Goal: Navigation & Orientation: Find specific page/section

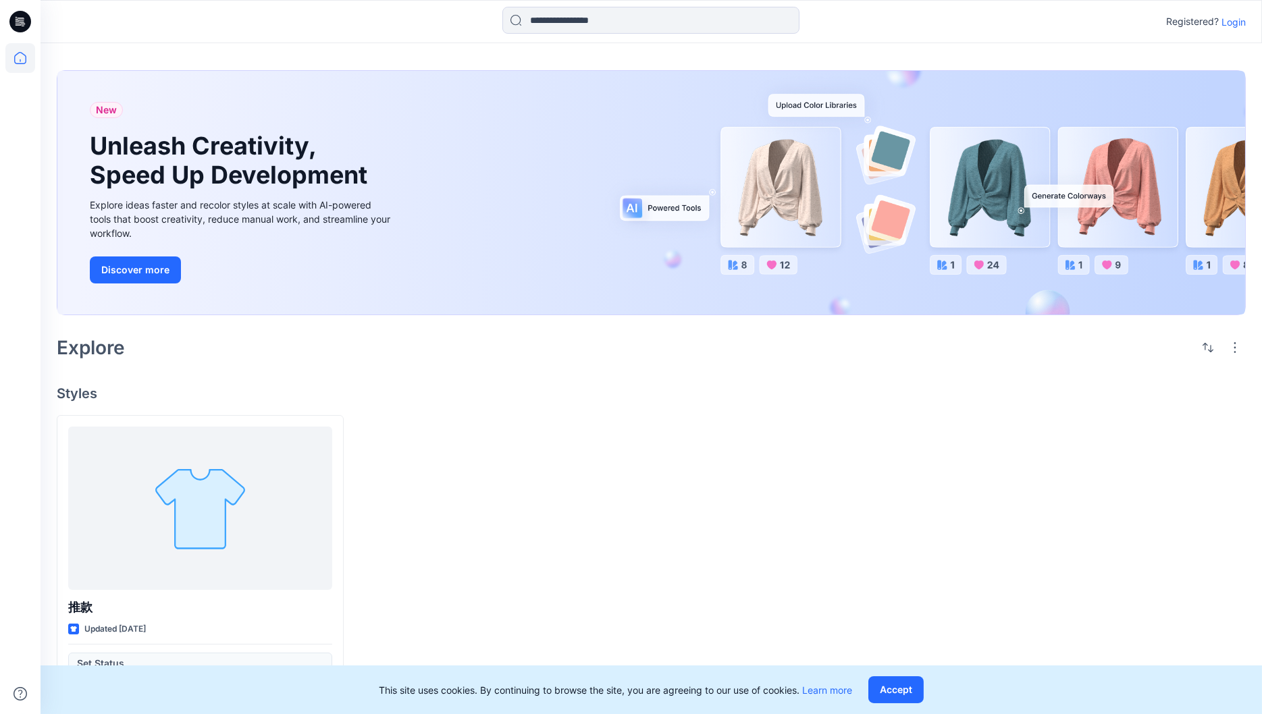
click at [1235, 28] on p "Login" at bounding box center [1233, 22] width 24 height 14
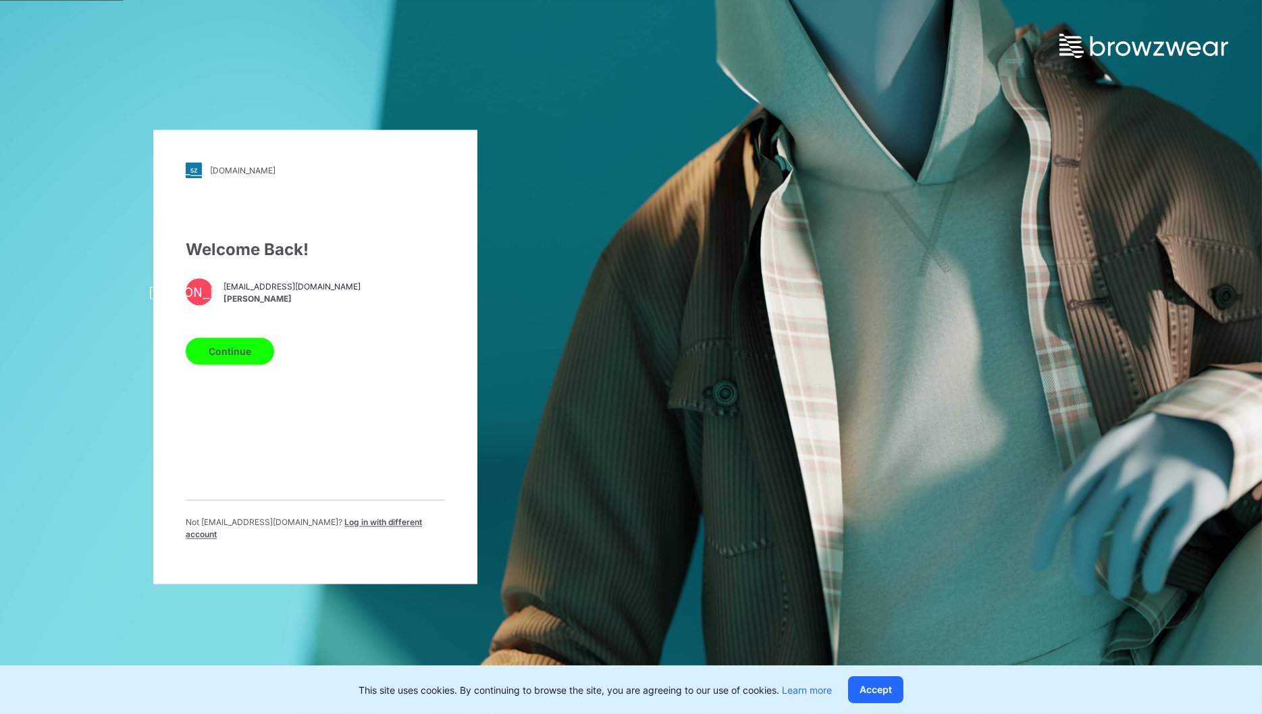
click at [251, 361] on button "Continue" at bounding box center [230, 351] width 88 height 27
click at [245, 362] on button "Continue" at bounding box center [230, 351] width 88 height 27
click at [232, 359] on button "Continue" at bounding box center [230, 351] width 88 height 27
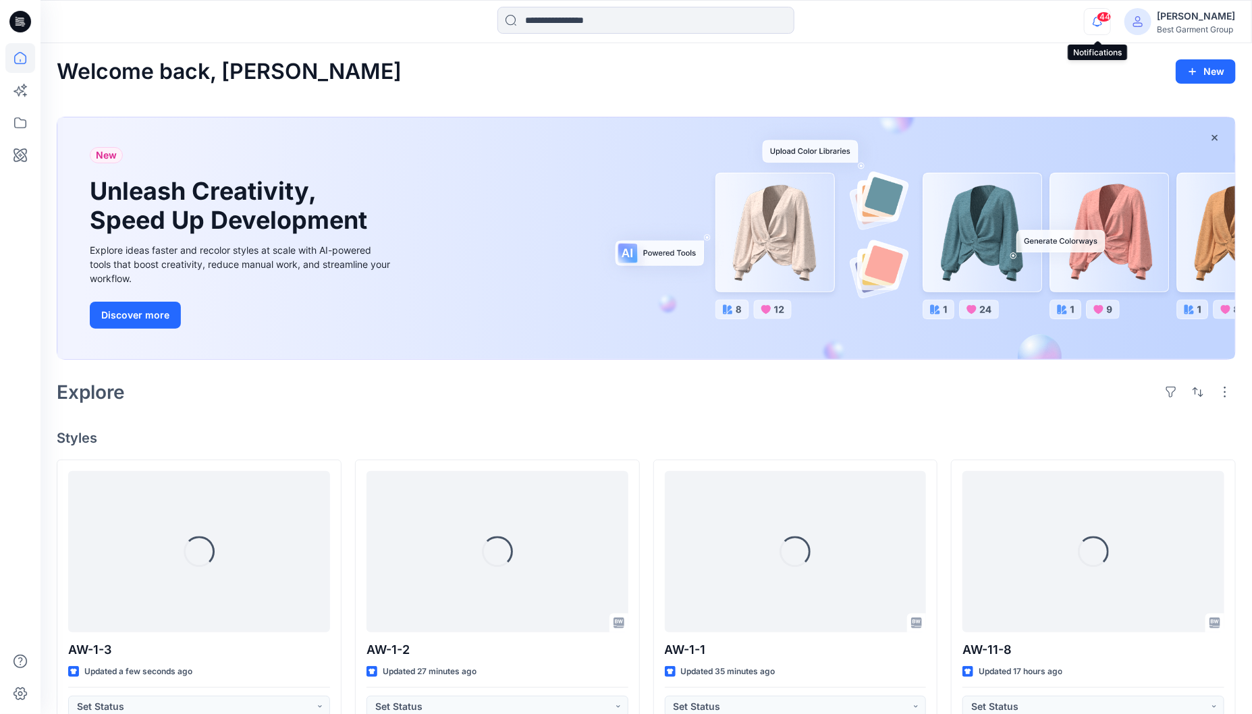
click at [1099, 27] on icon "button" at bounding box center [1098, 21] width 26 height 27
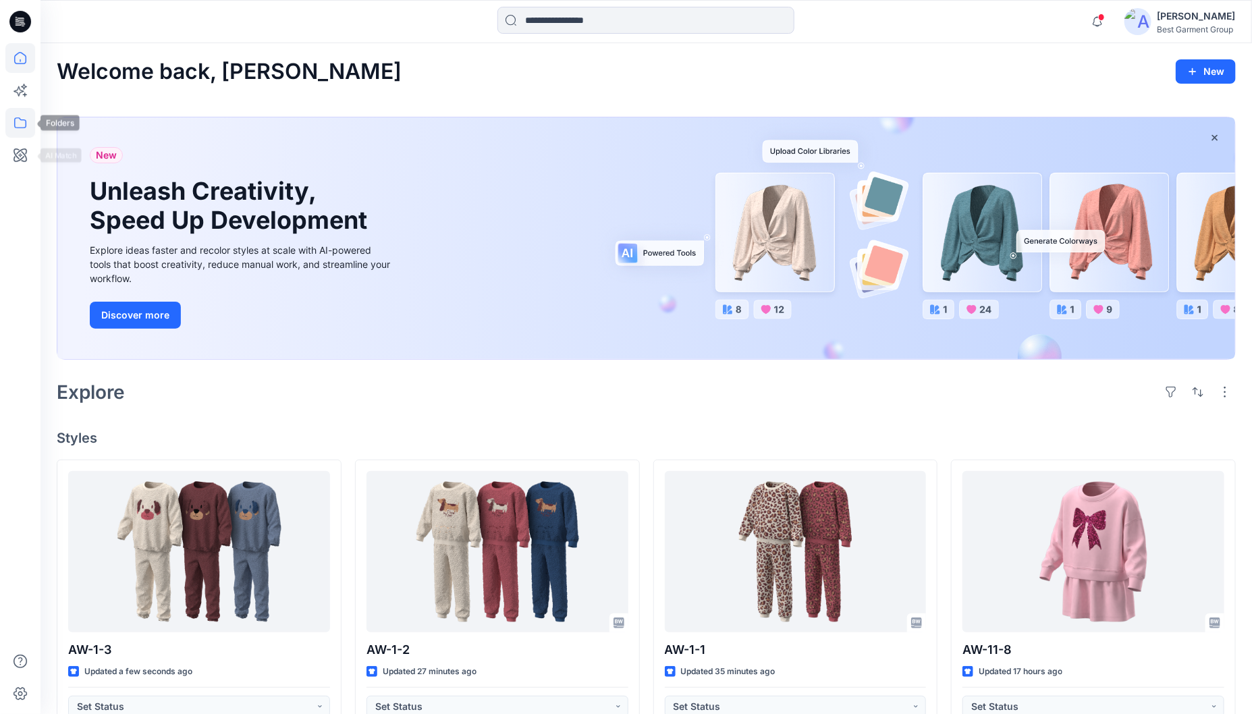
click at [23, 124] on icon at bounding box center [20, 123] width 30 height 30
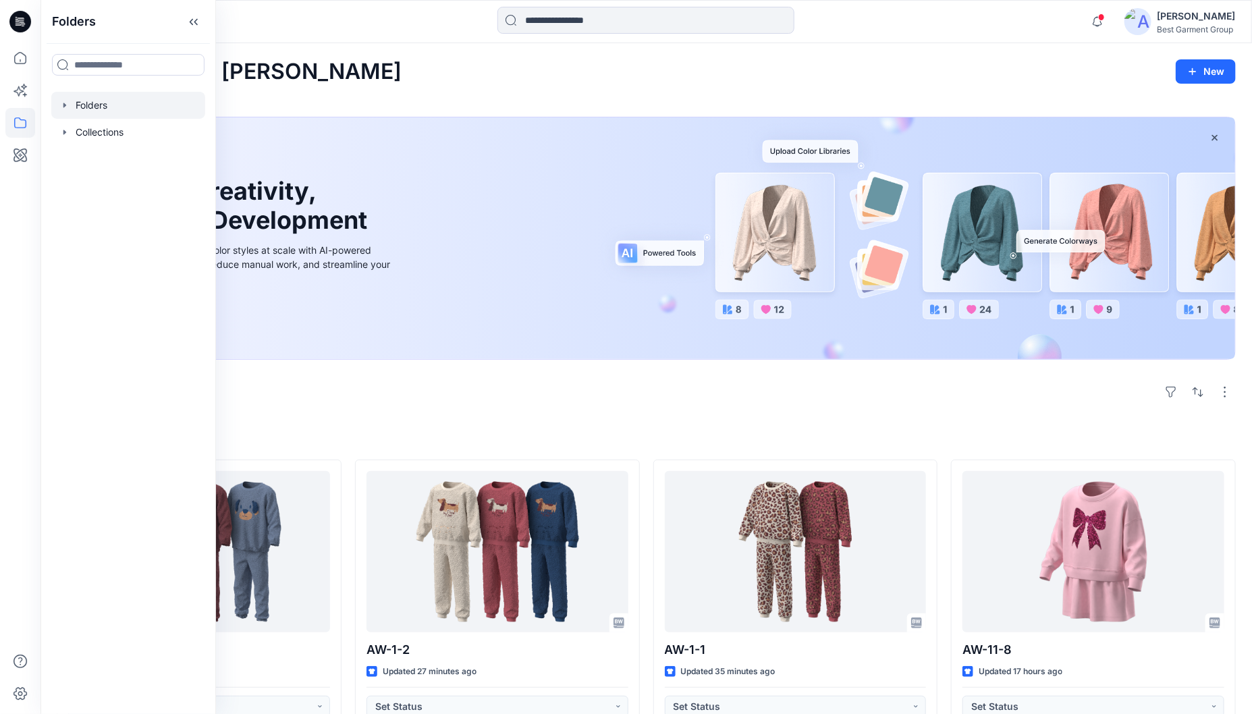
click at [91, 113] on div at bounding box center [128, 105] width 154 height 27
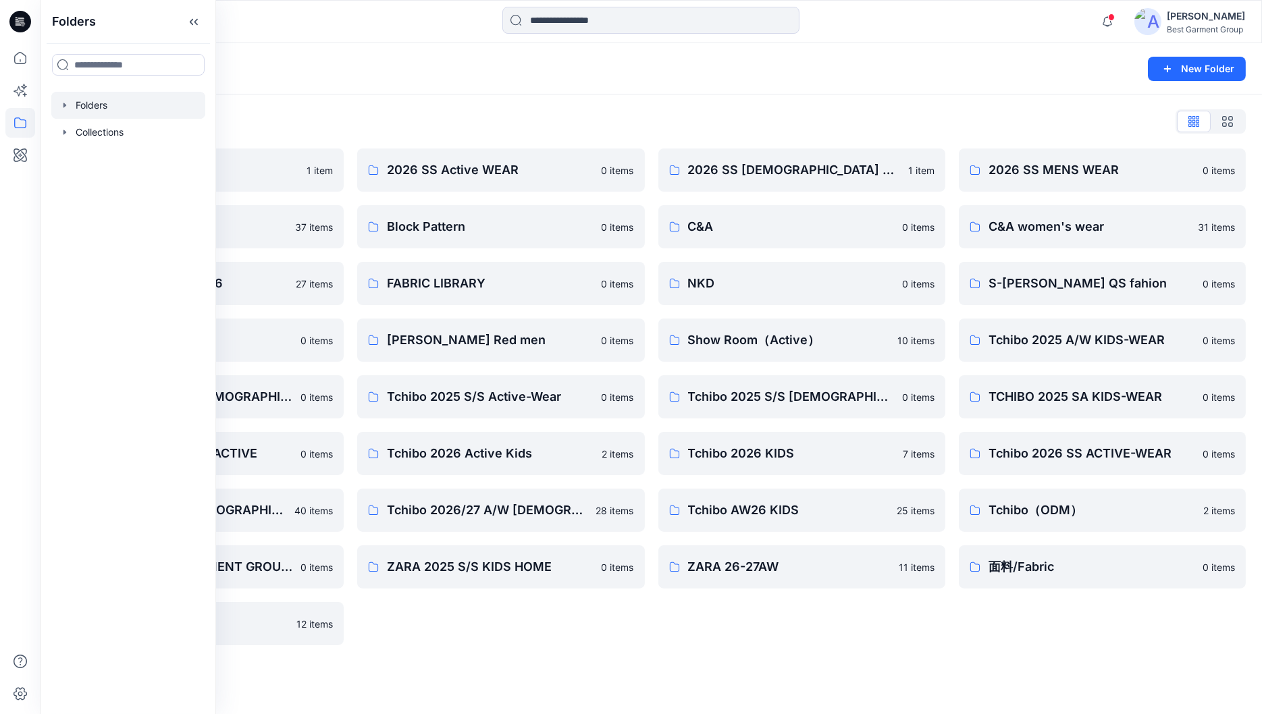
click at [343, 102] on div "Folders List 2026 Kid （ZARA） 1 item 26Soliver 37 items C&A_Ladieswear_SS26 27 i…" at bounding box center [651, 378] width 1221 height 567
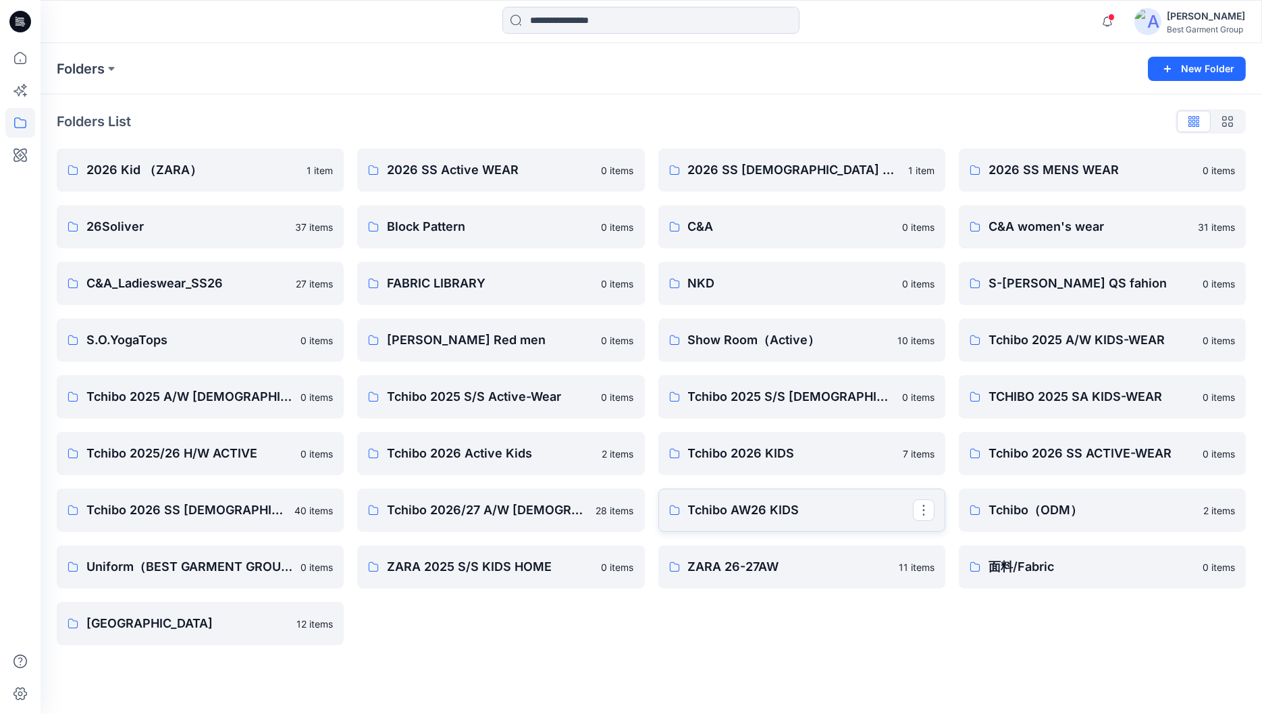
click at [768, 514] on p "Tchibo AW26 KIDS" at bounding box center [800, 510] width 225 height 19
click at [461, 224] on p "Block Pattern" at bounding box center [499, 226] width 225 height 19
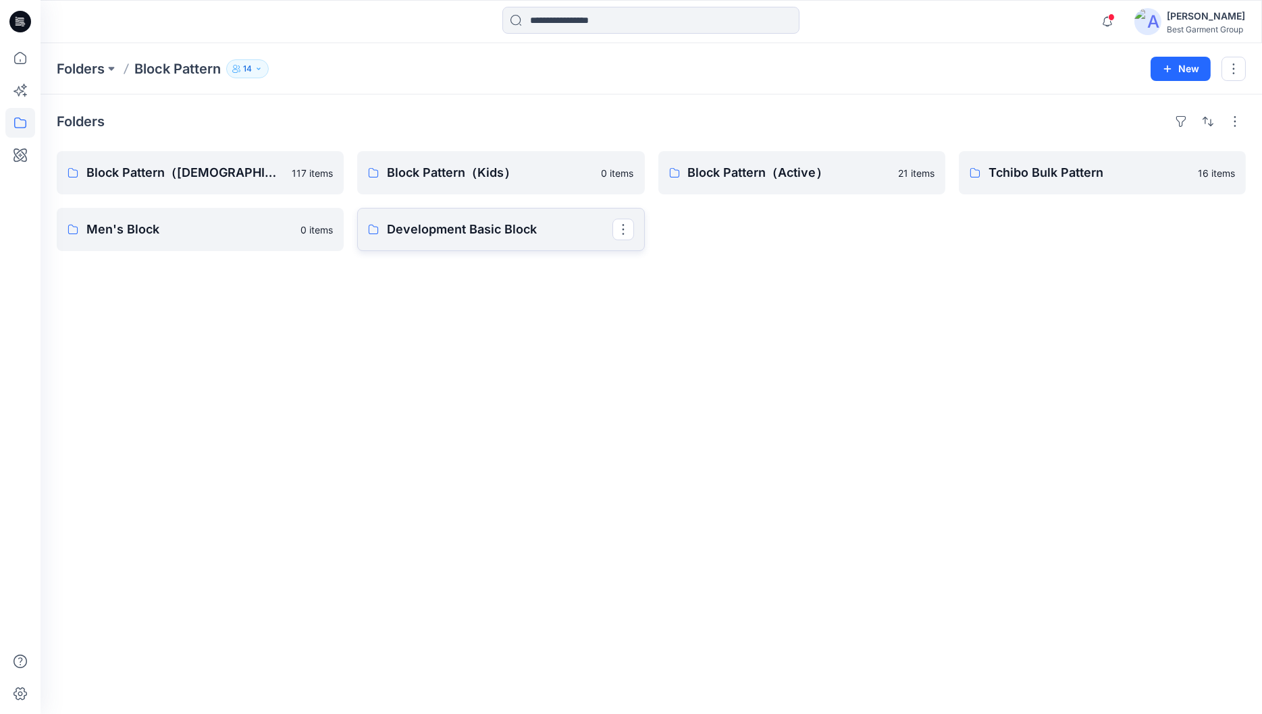
click at [484, 233] on p "Development Basic Block" at bounding box center [499, 229] width 225 height 19
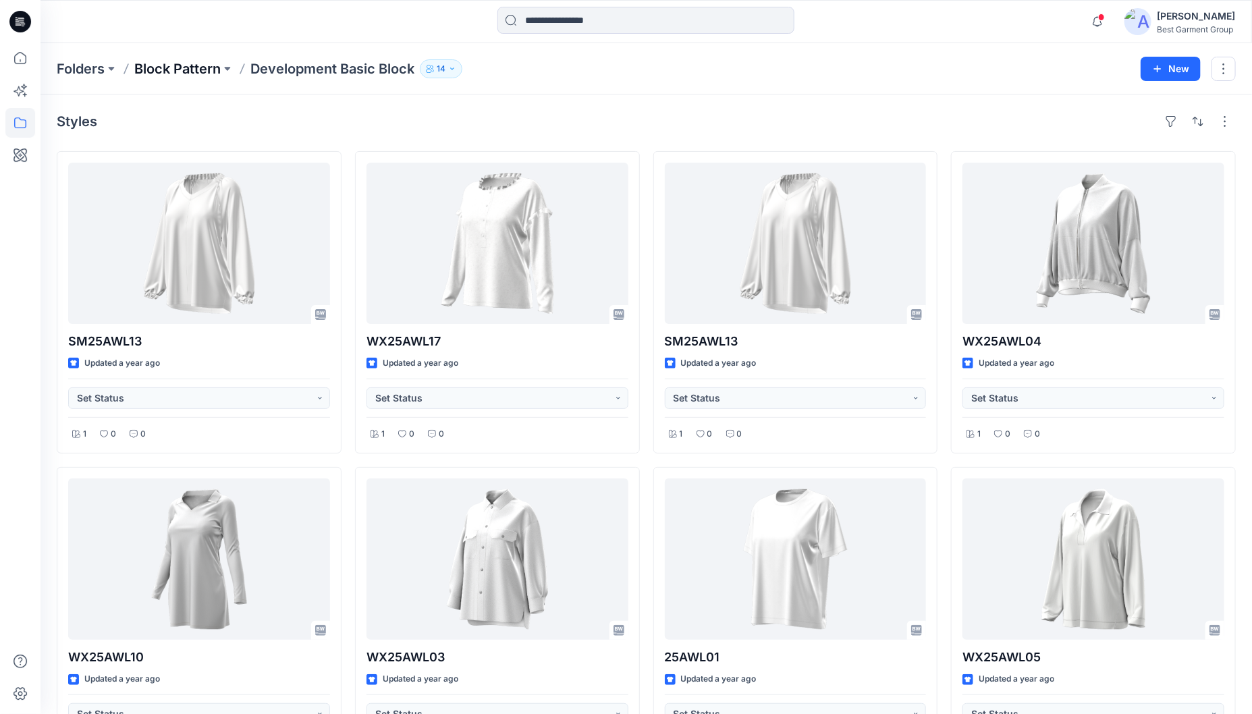
click at [180, 68] on p "Block Pattern" at bounding box center [177, 68] width 86 height 19
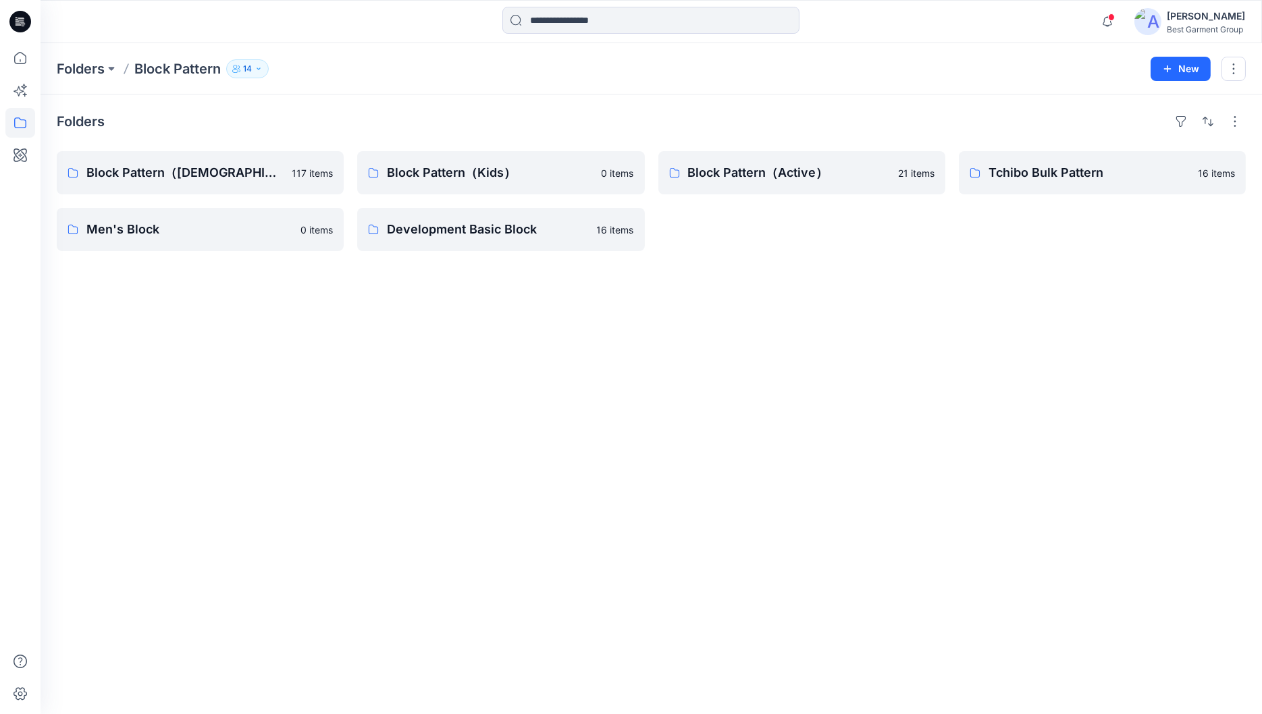
click at [766, 128] on div "Folders" at bounding box center [651, 122] width 1189 height 22
click at [86, 74] on p "Folders" at bounding box center [81, 68] width 48 height 19
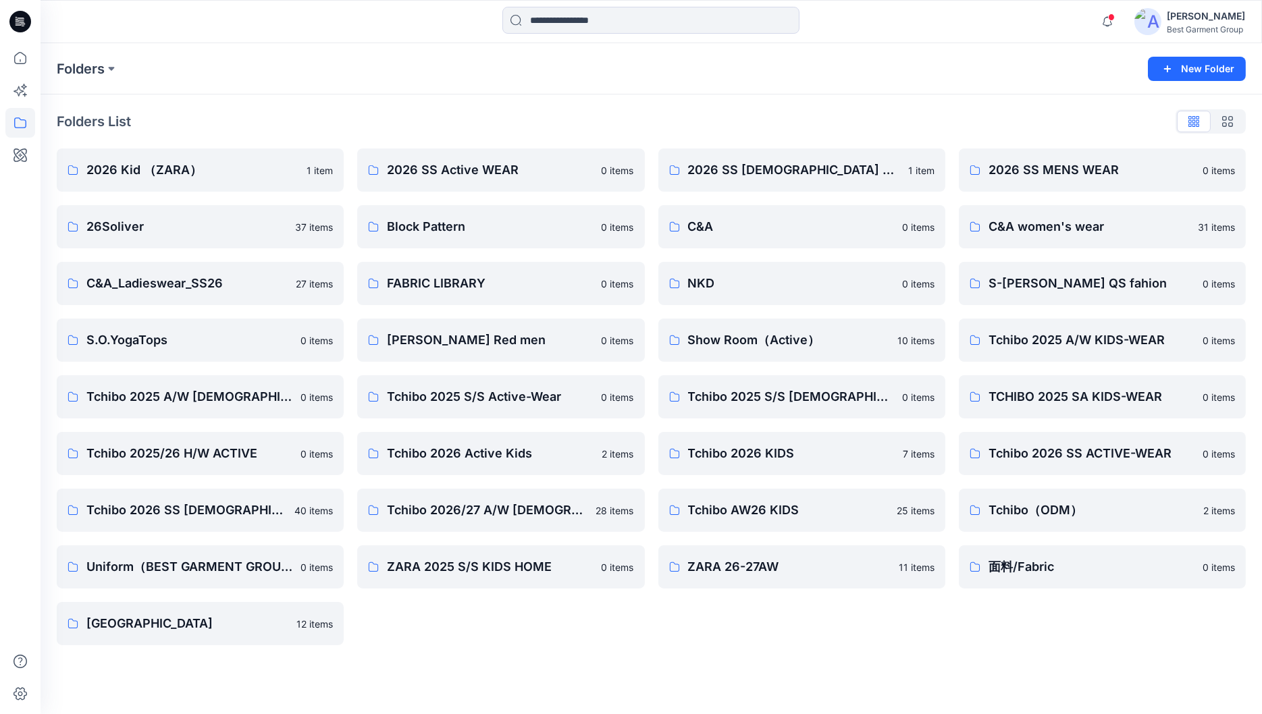
click at [363, 63] on div "Folders" at bounding box center [598, 68] width 1083 height 19
click at [716, 646] on div "Folders List 2026 Kid （ZARA） 1 item 26Soliver 37 items C&A_Ladieswear_SS26 27 i…" at bounding box center [651, 378] width 1221 height 567
click at [860, 637] on div "2026 SS [DEMOGRAPHIC_DATA] WEAR 1 item C&A 0 items NKD 0 items Show Room（Active…" at bounding box center [801, 397] width 287 height 497
click at [1101, 395] on p "TCHIBO 2025 SA KIDS-WEAR" at bounding box center [1100, 396] width 225 height 19
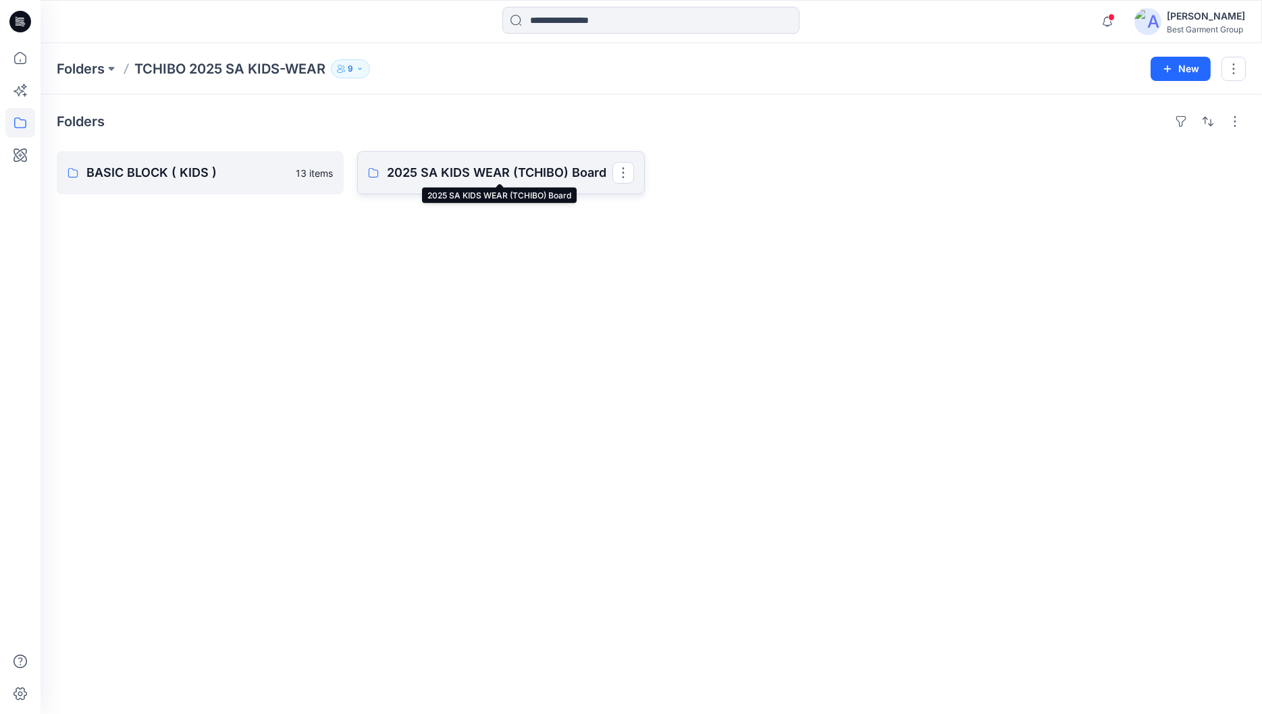
click at [479, 169] on p "2025 SA KIDS WEAR (TCHIBO) Board" at bounding box center [499, 172] width 225 height 19
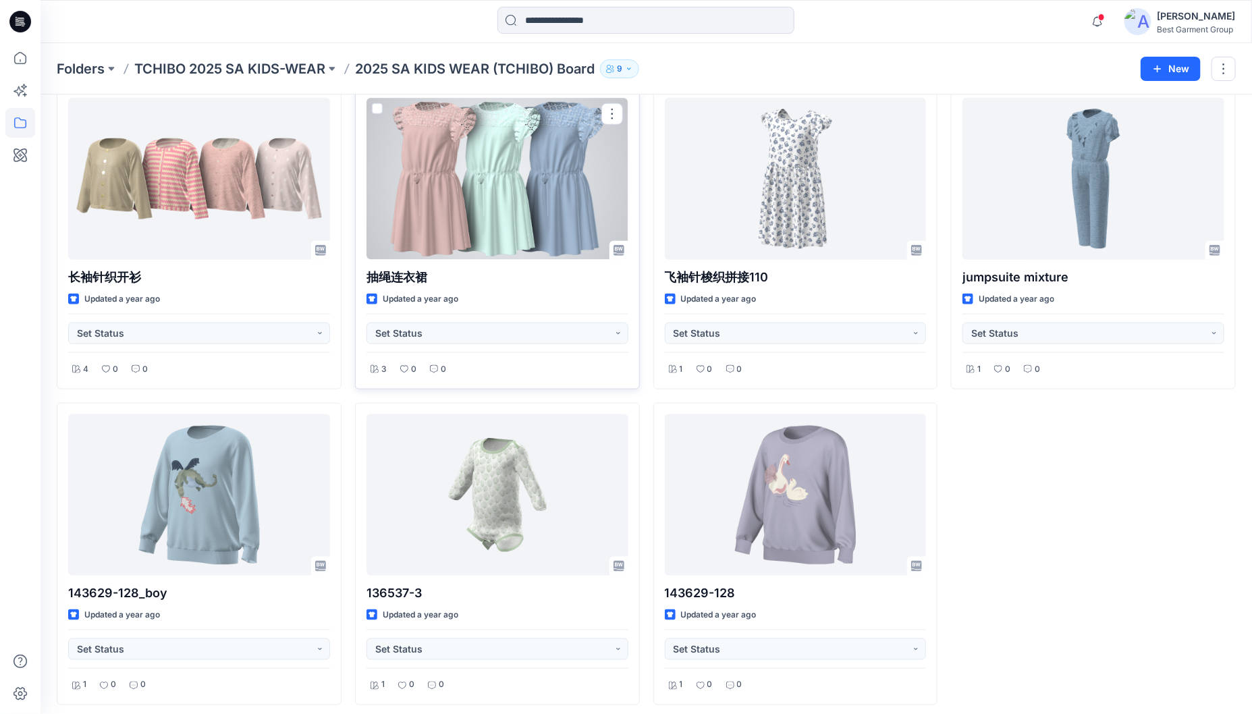
scroll to position [703, 0]
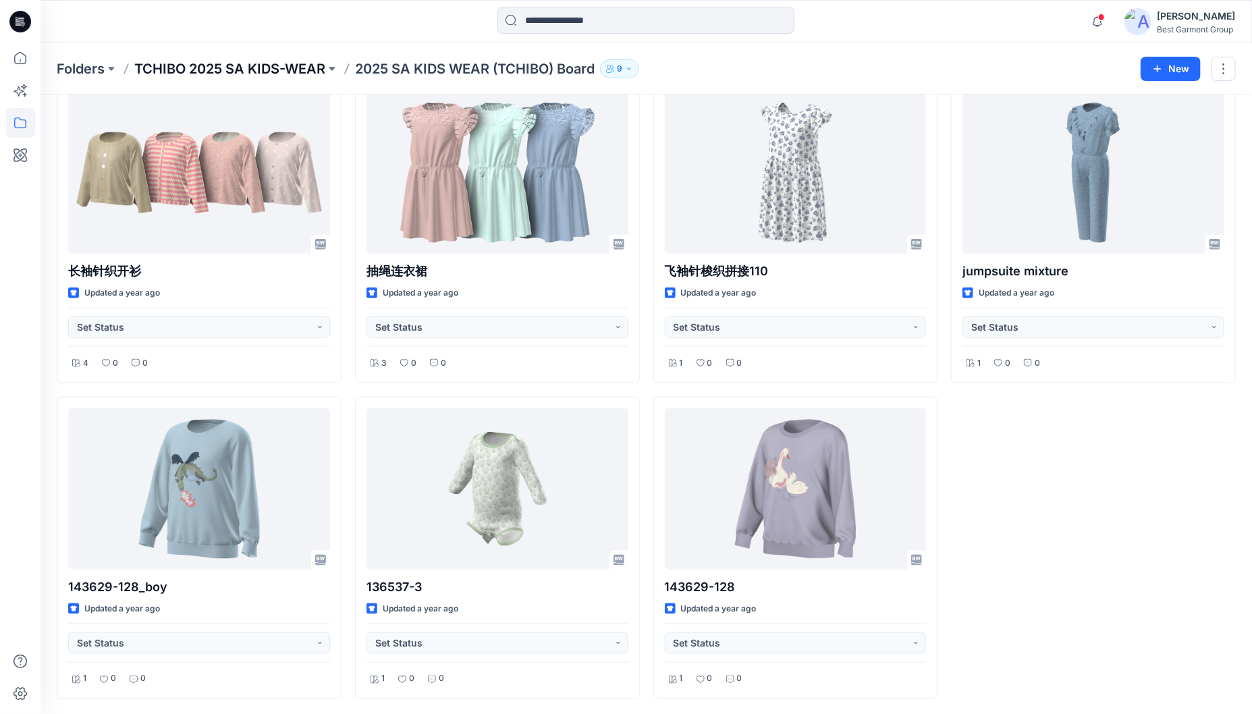
click at [236, 72] on p "TCHIBO 2025 SA KIDS-WEAR" at bounding box center [229, 68] width 191 height 19
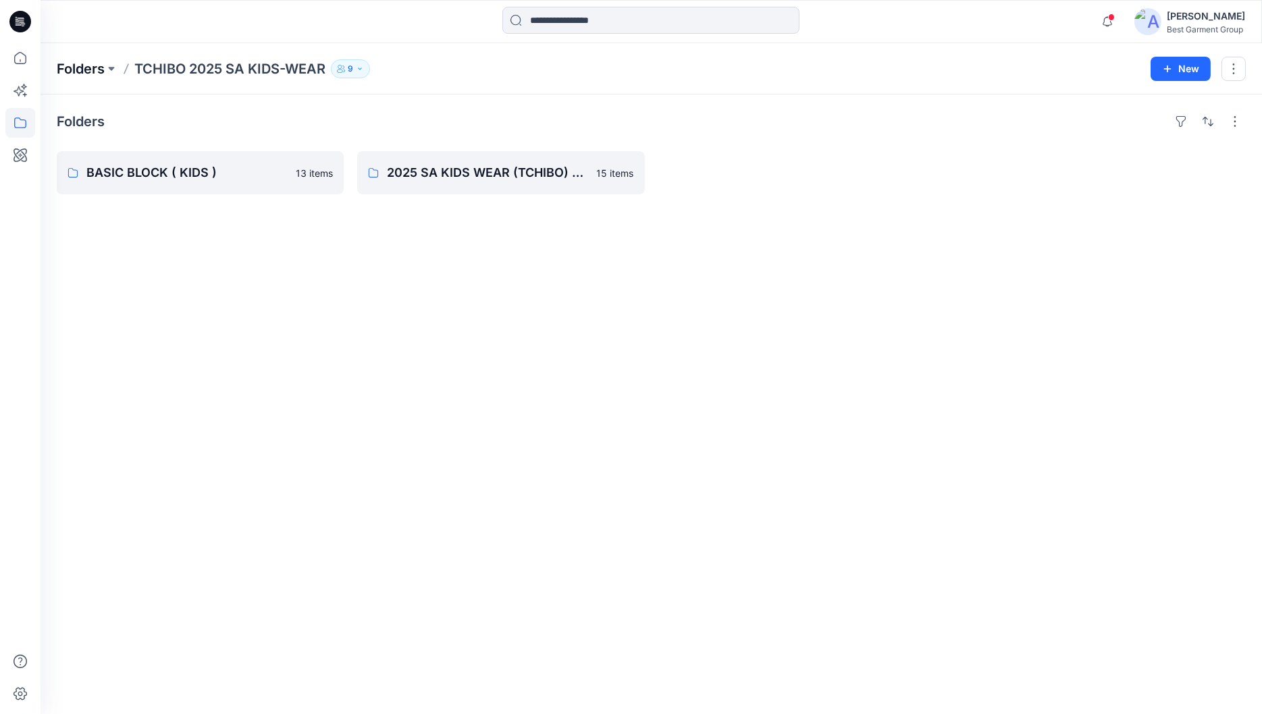
click at [90, 68] on p "Folders" at bounding box center [81, 68] width 48 height 19
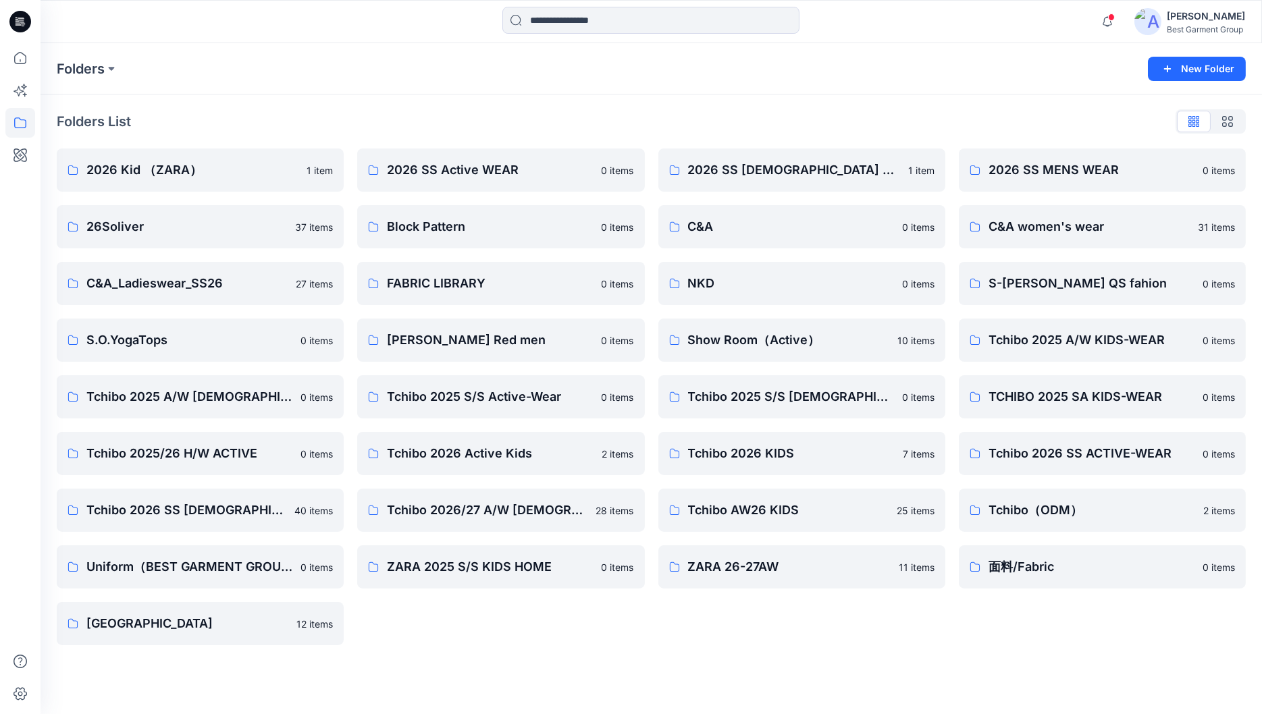
click at [350, 120] on div "Folders List" at bounding box center [651, 122] width 1189 height 22
click at [505, 648] on div "Folders List 2026 Kid （ZARA） 1 item 26Soliver 37 items C&A_Ladieswear_SS26 27 i…" at bounding box center [651, 378] width 1221 height 567
click at [165, 508] on p "Tchibo 2026 SS [DEMOGRAPHIC_DATA]-WEAR" at bounding box center [198, 510] width 225 height 19
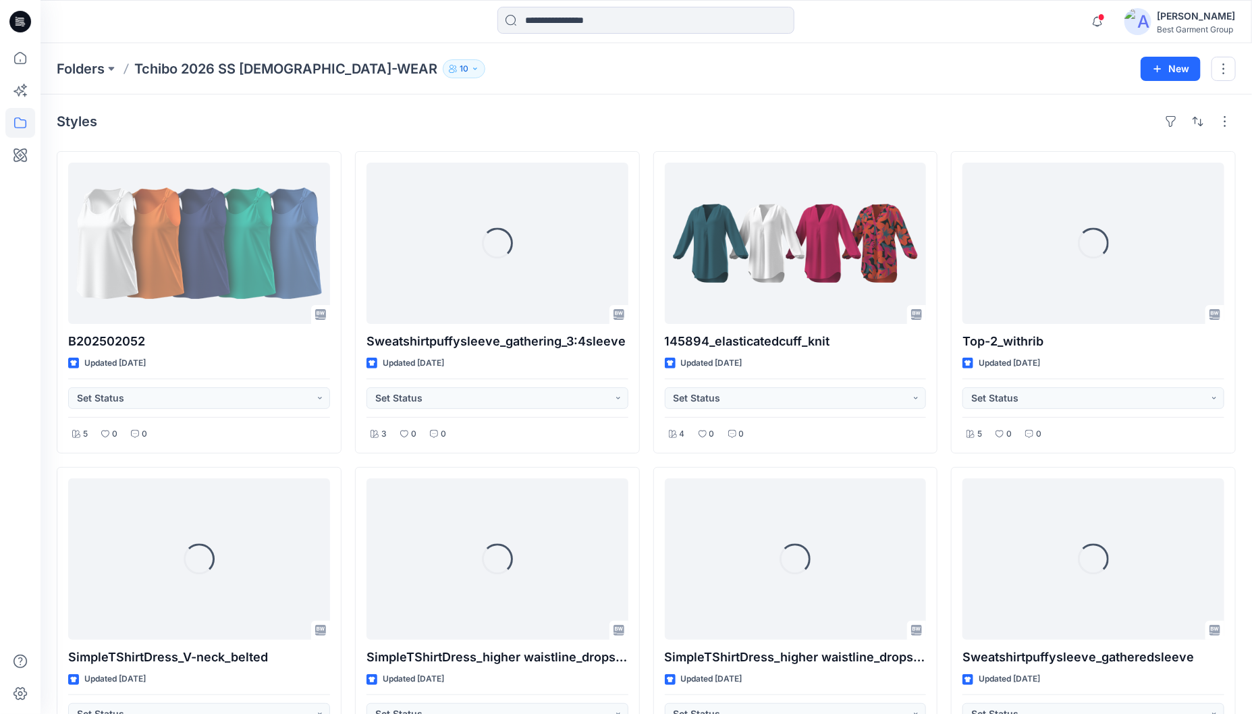
click at [645, 435] on div "B202502052 Updated [DATE] Set Status 5 0 0 Loading... SimpleTShirtDress_V-neck_…" at bounding box center [646, 618] width 1179 height 935
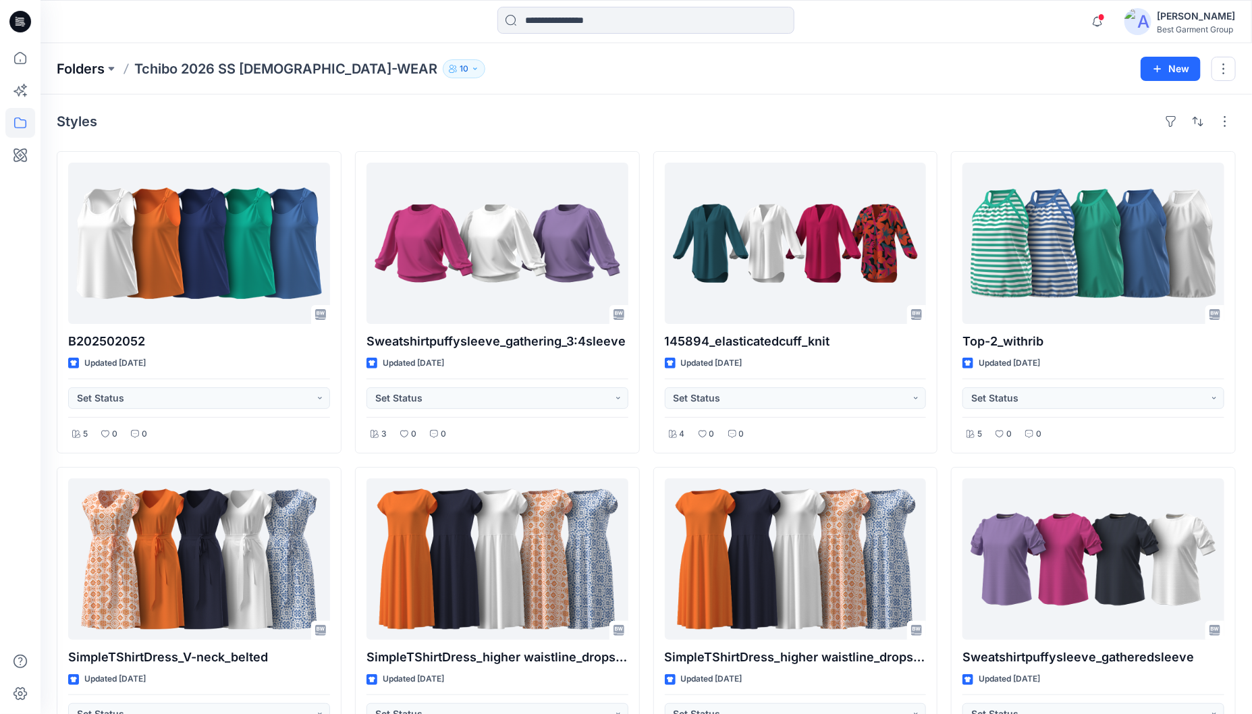
click at [86, 76] on p "Folders" at bounding box center [81, 68] width 48 height 19
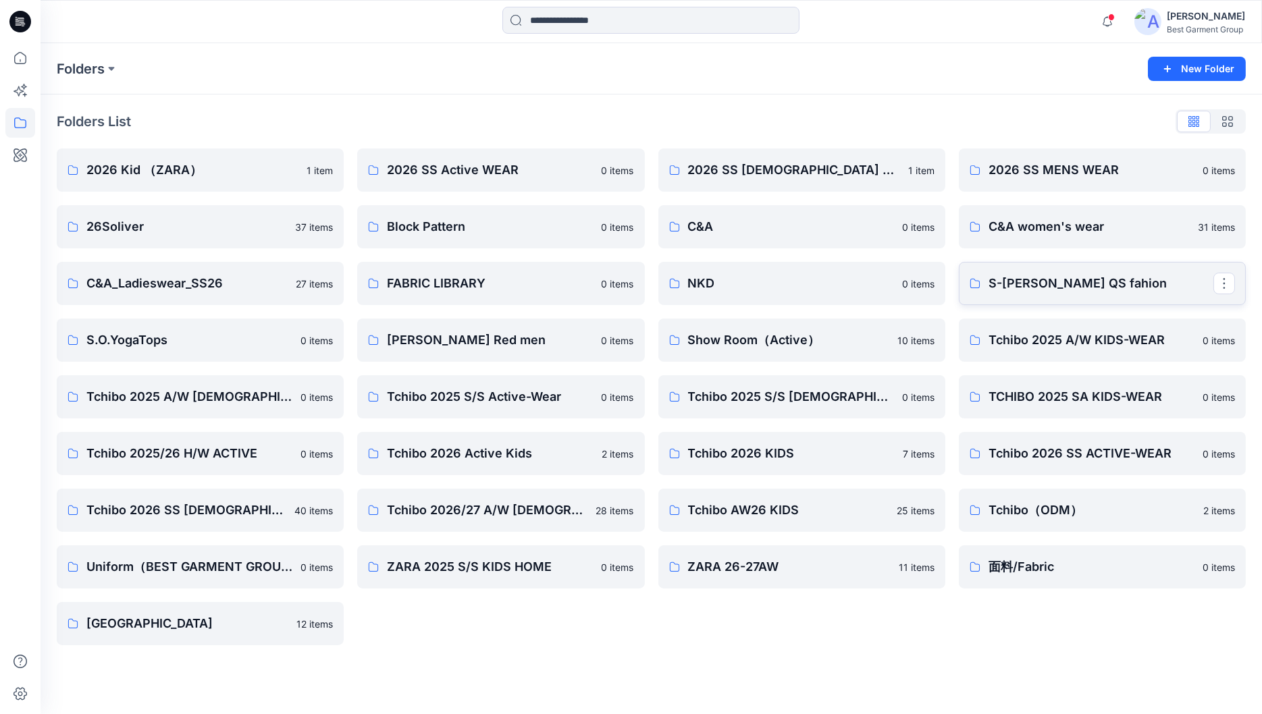
click at [1039, 302] on link "S-[PERSON_NAME] QS fahion" at bounding box center [1102, 283] width 287 height 43
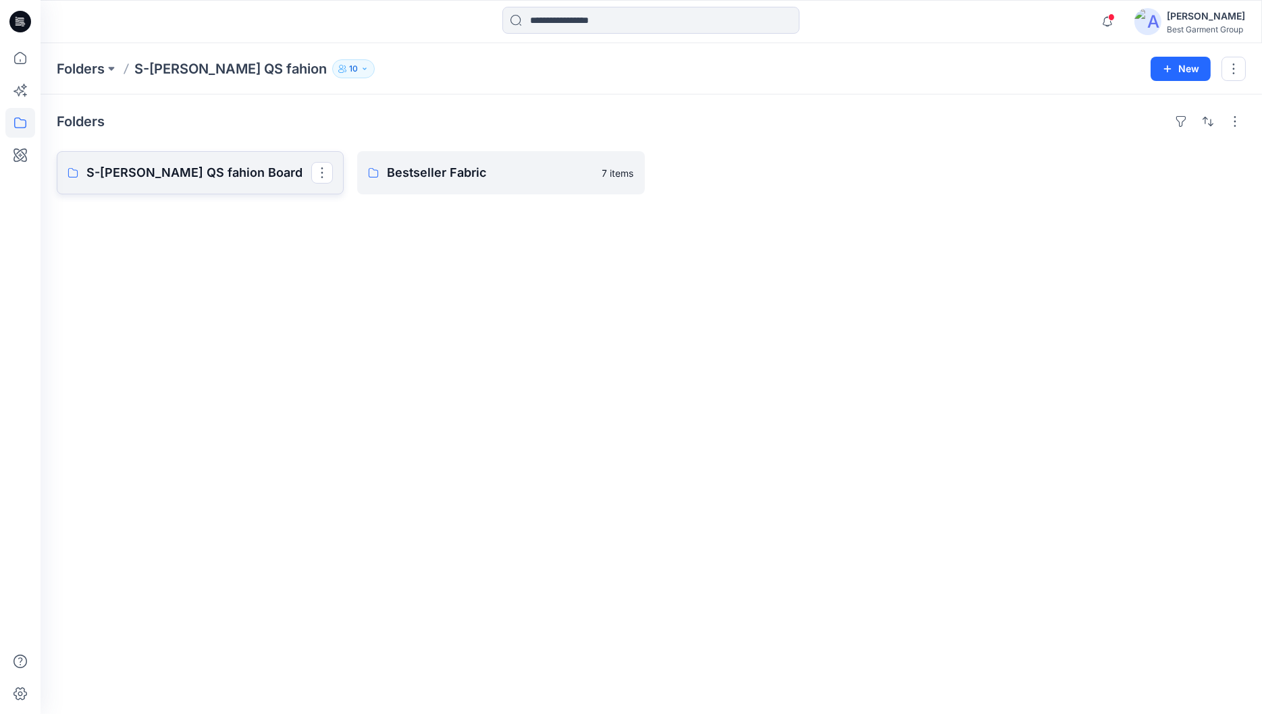
click at [207, 181] on p "S-[PERSON_NAME] QS fahion Board" at bounding box center [198, 172] width 225 height 19
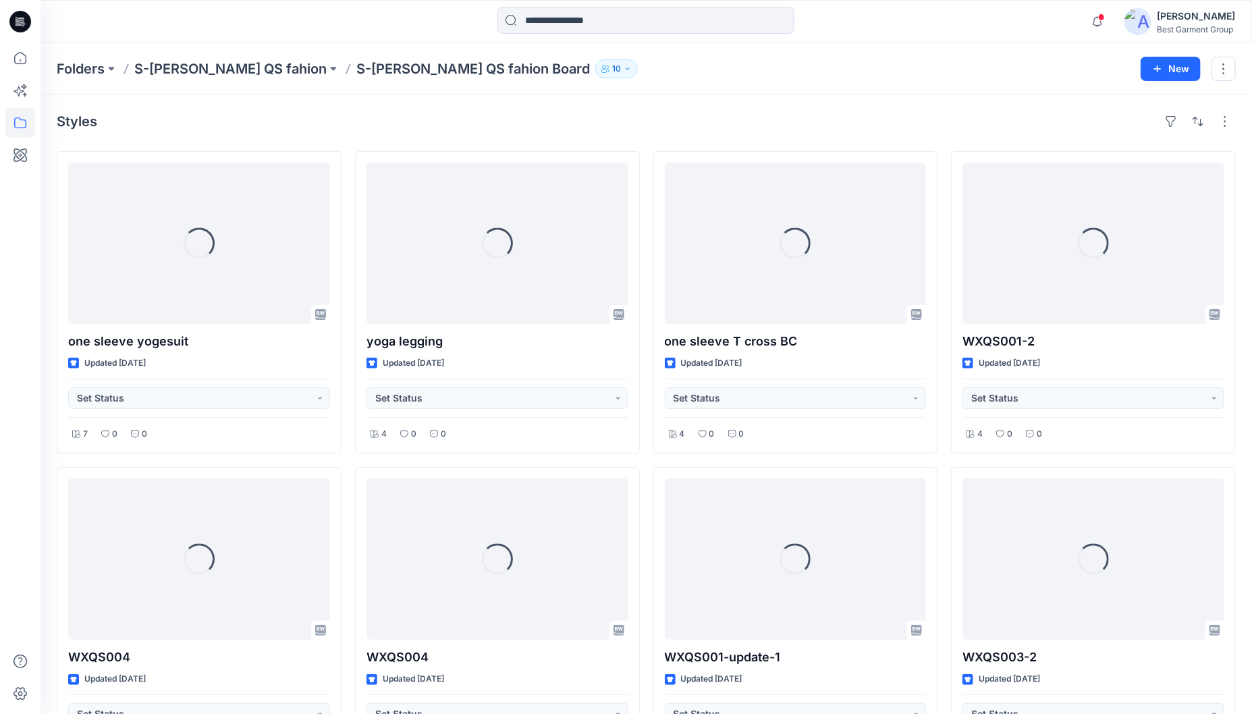
click at [651, 350] on div "Loading... one sleeve yogesuit Updated [DATE] Set Status 7 0 0 Loading... WXQS0…" at bounding box center [646, 618] width 1179 height 935
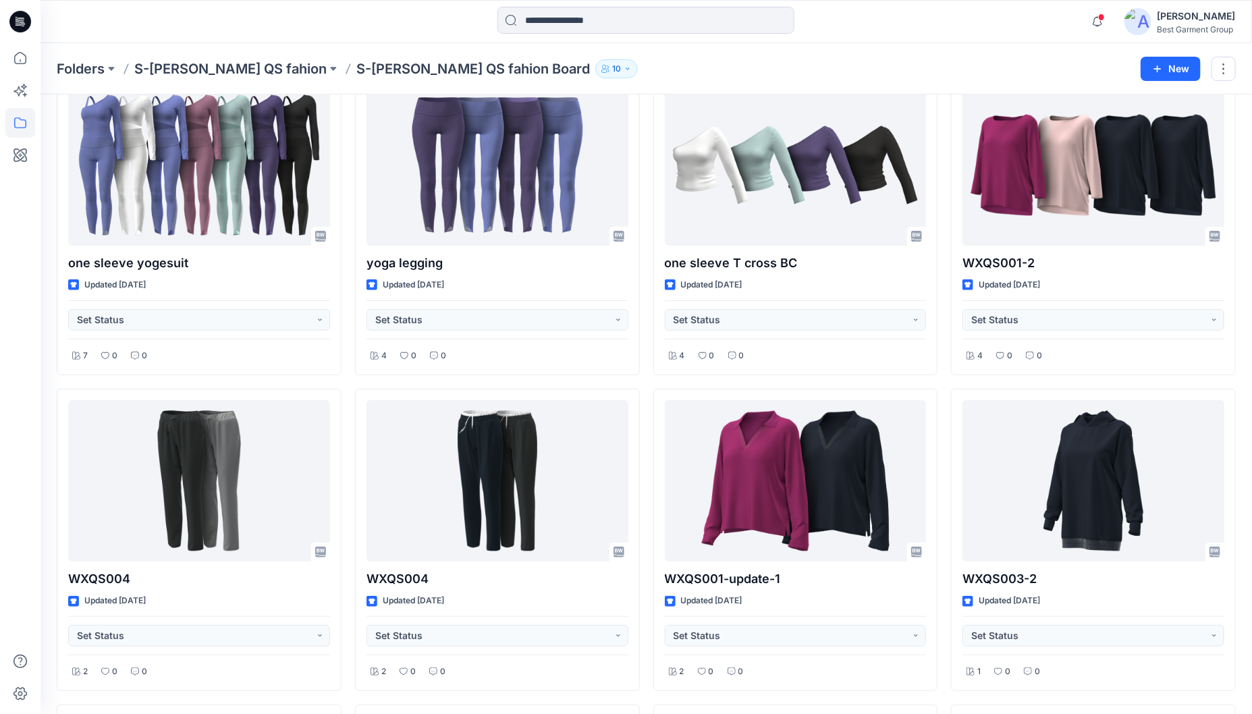
scroll to position [79, 0]
click at [233, 66] on p "S-[PERSON_NAME] QS fahion" at bounding box center [230, 68] width 192 height 19
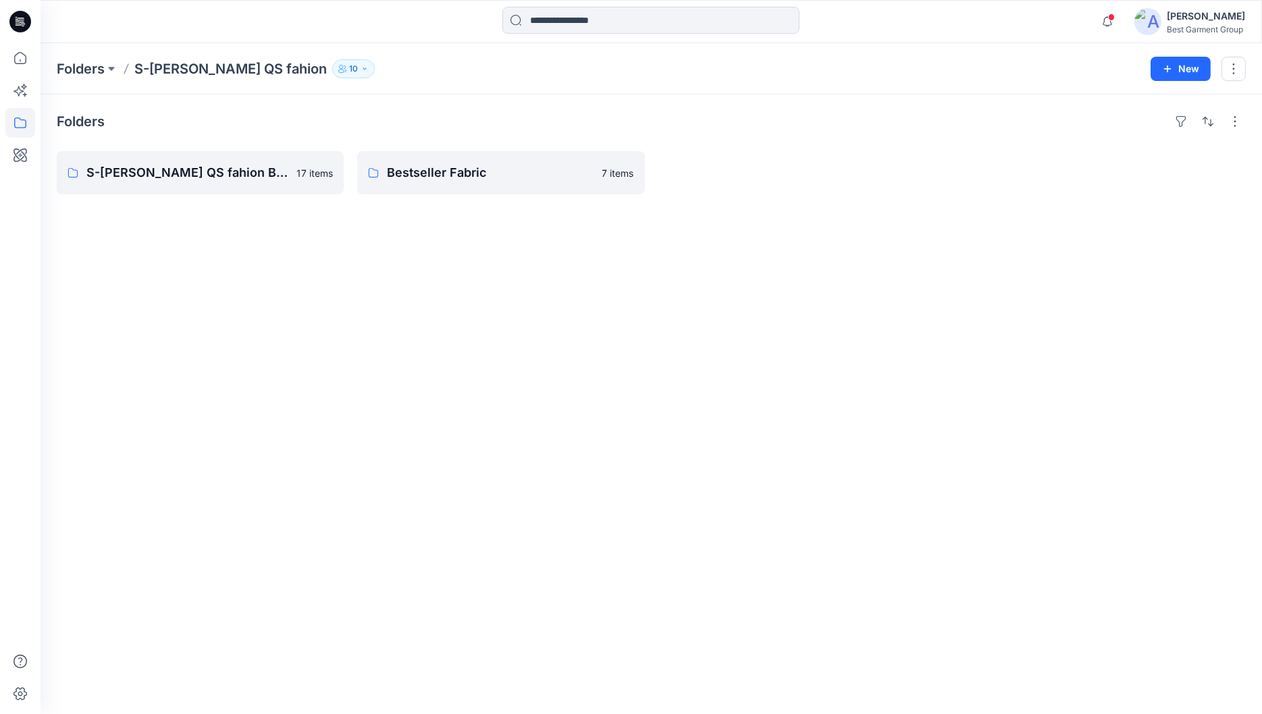
click at [158, 66] on p "S-[PERSON_NAME] QS fahion" at bounding box center [230, 68] width 192 height 19
click at [111, 68] on button at bounding box center [112, 68] width 14 height 19
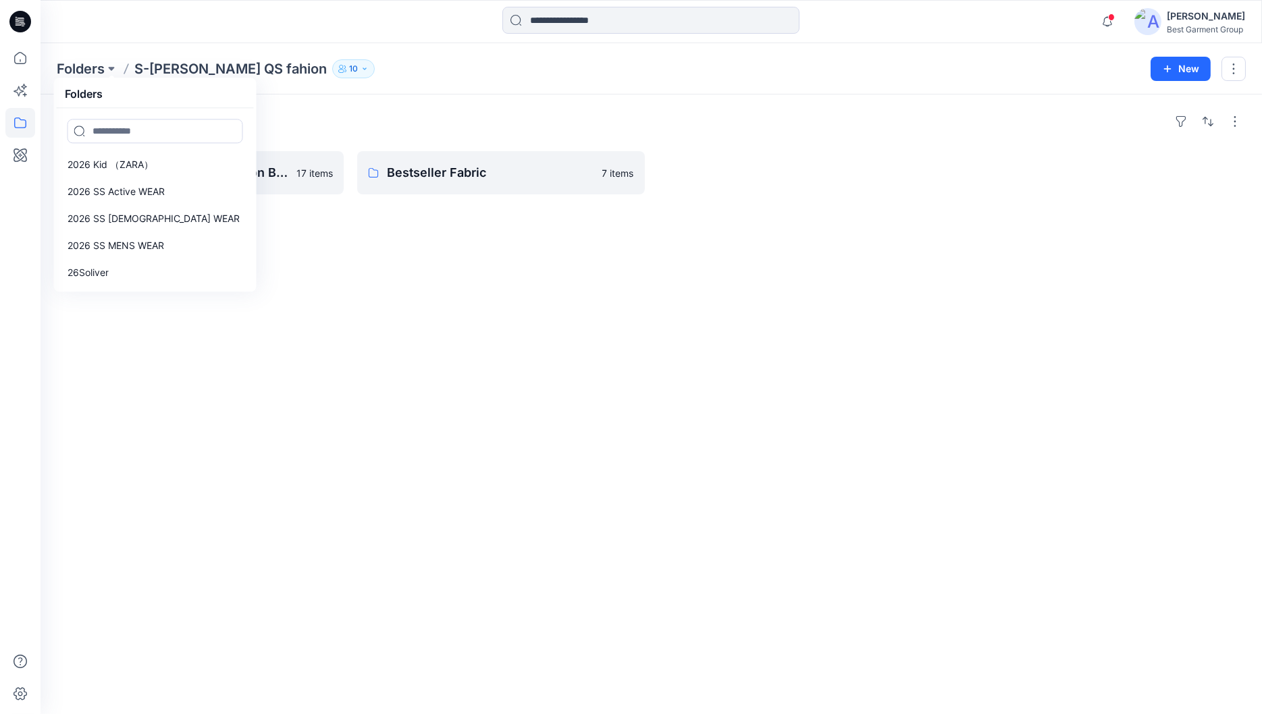
click at [362, 118] on div "Folders" at bounding box center [651, 122] width 1189 height 22
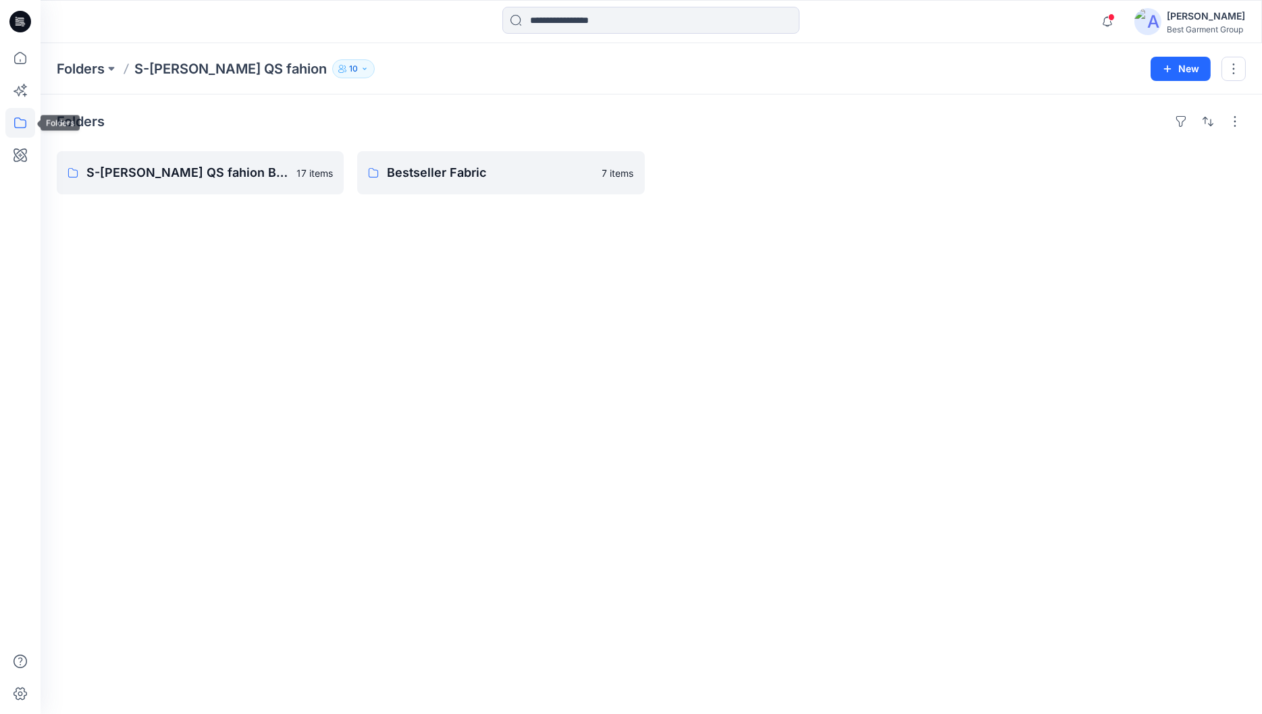
click at [22, 128] on icon at bounding box center [20, 122] width 12 height 11
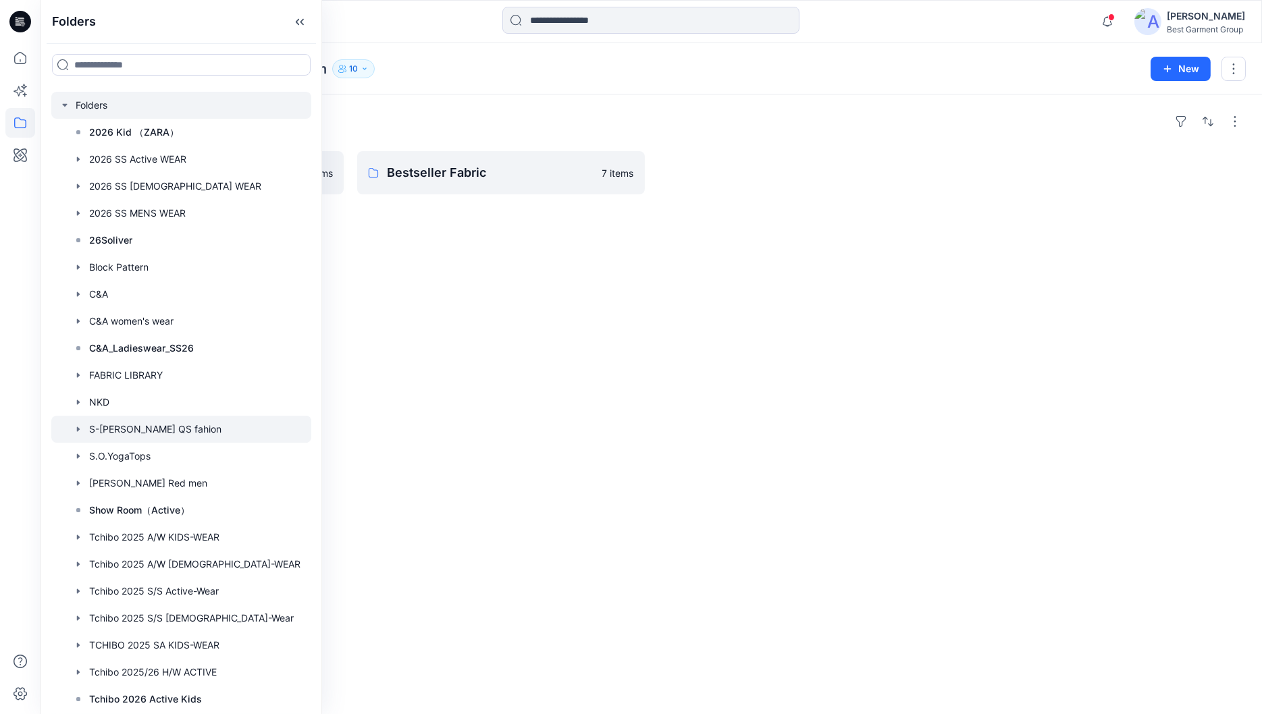
click at [123, 111] on div at bounding box center [181, 105] width 260 height 27
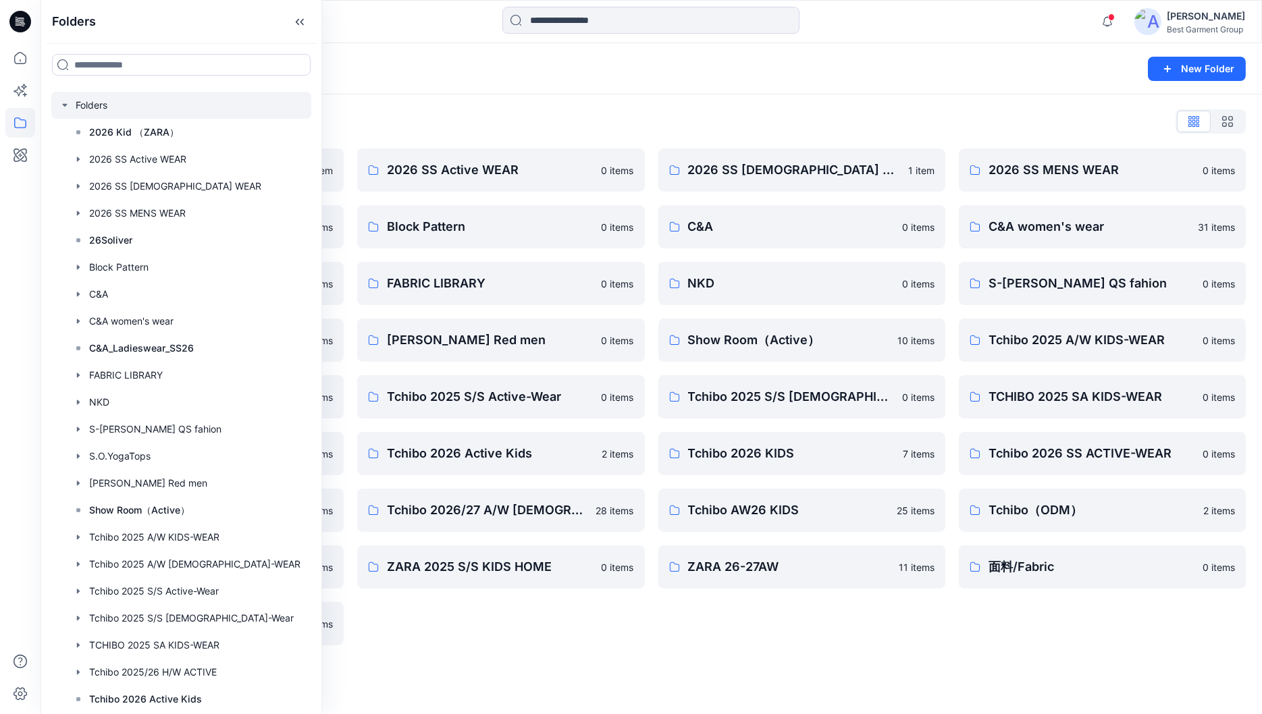
click at [617, 109] on div "Folders List 2026 Kid （ZARA） 1 item 26Soliver 37 items C&A_Ladieswear_SS26 27 i…" at bounding box center [651, 378] width 1221 height 567
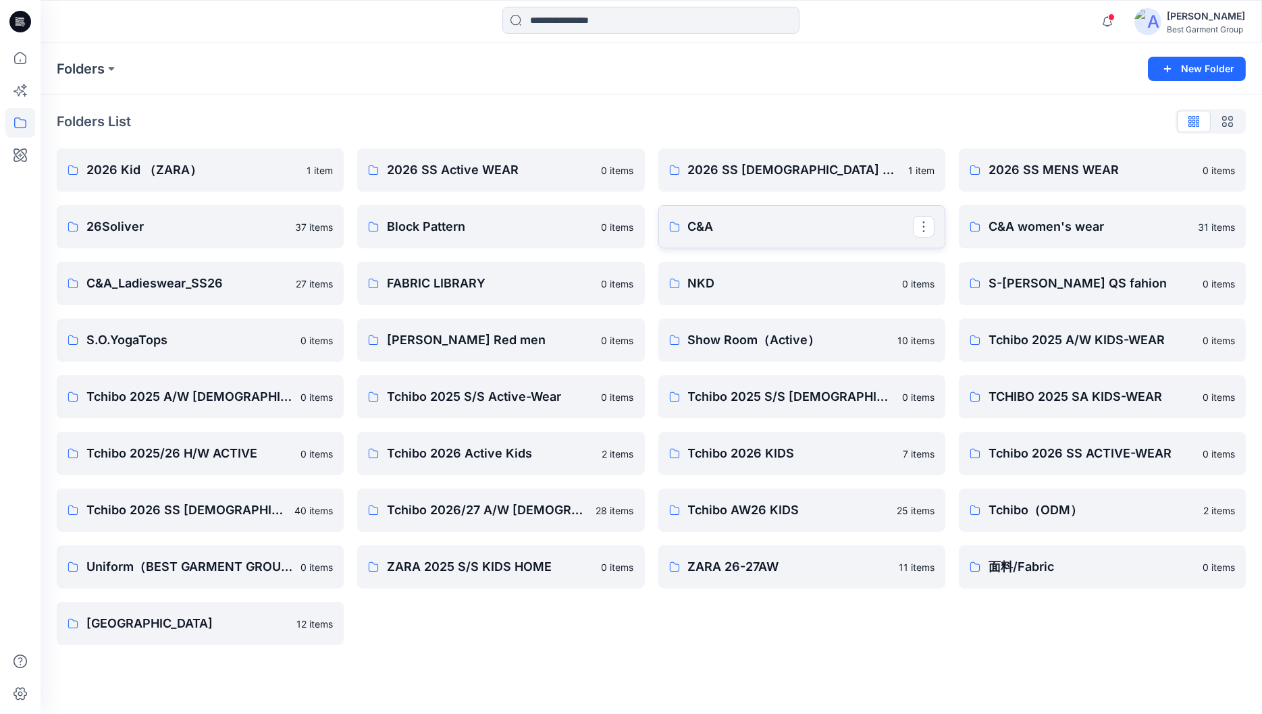
click at [751, 230] on p "C&A" at bounding box center [800, 226] width 225 height 19
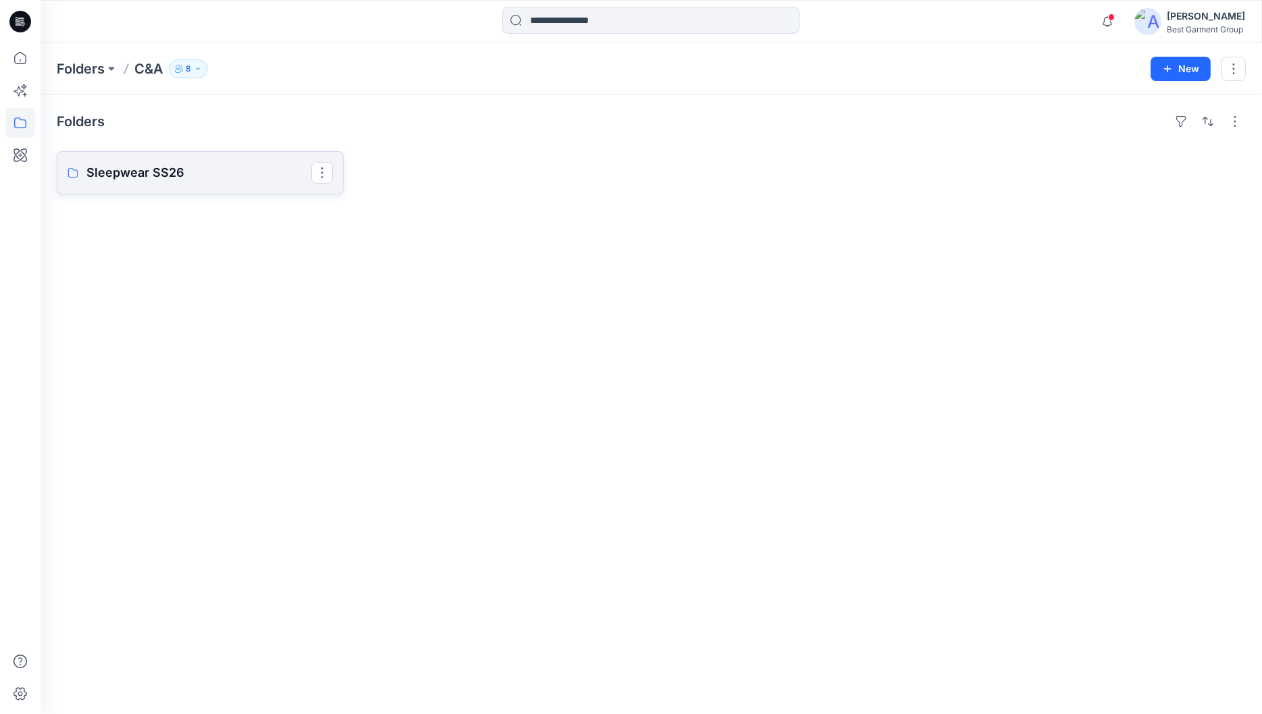
click at [187, 179] on p "Sleepwear SS26" at bounding box center [198, 172] width 225 height 19
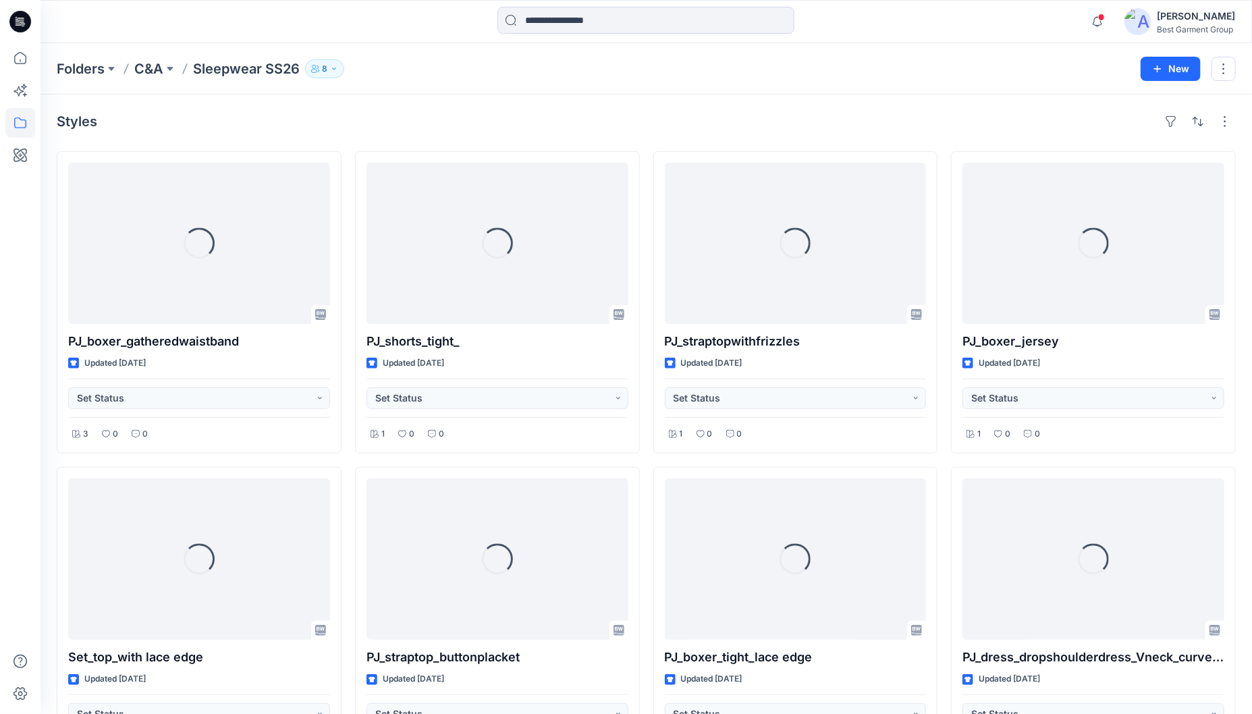
click at [650, 319] on div "Loading... PJ_boxer_gatheredwaistband Updated [DATE] Set Status 3 0 0 Loading..…" at bounding box center [646, 618] width 1179 height 935
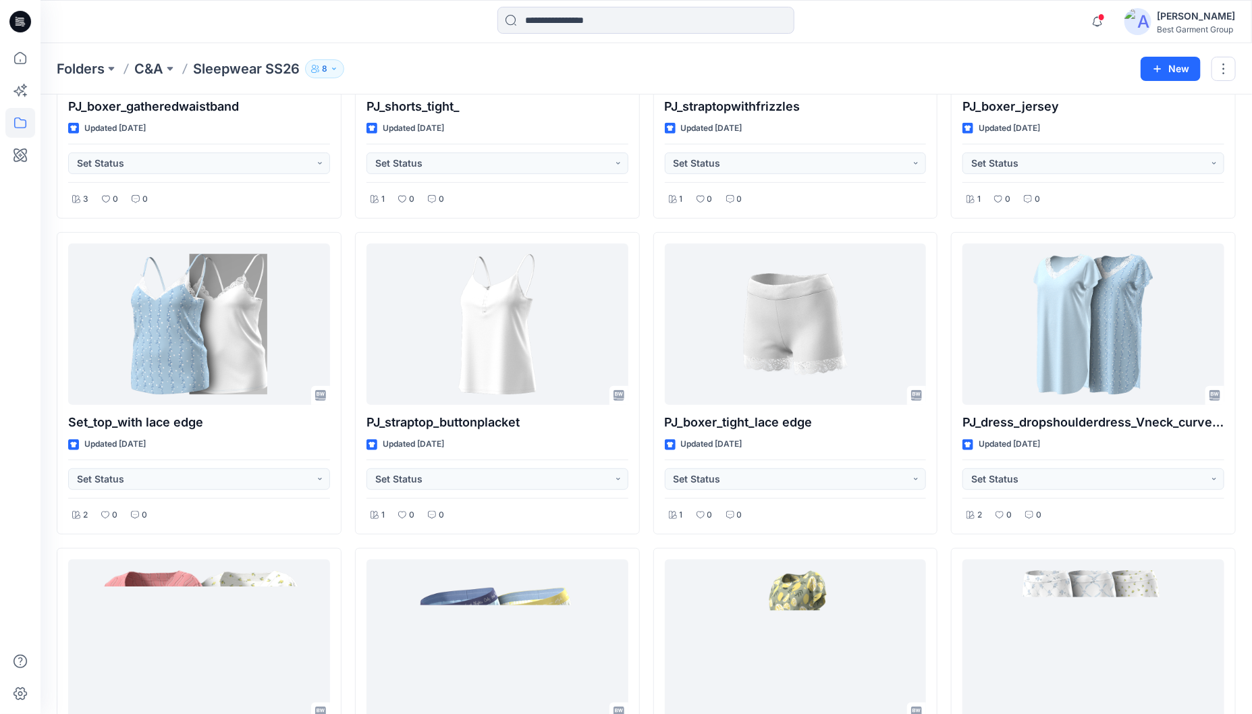
scroll to position [244, 0]
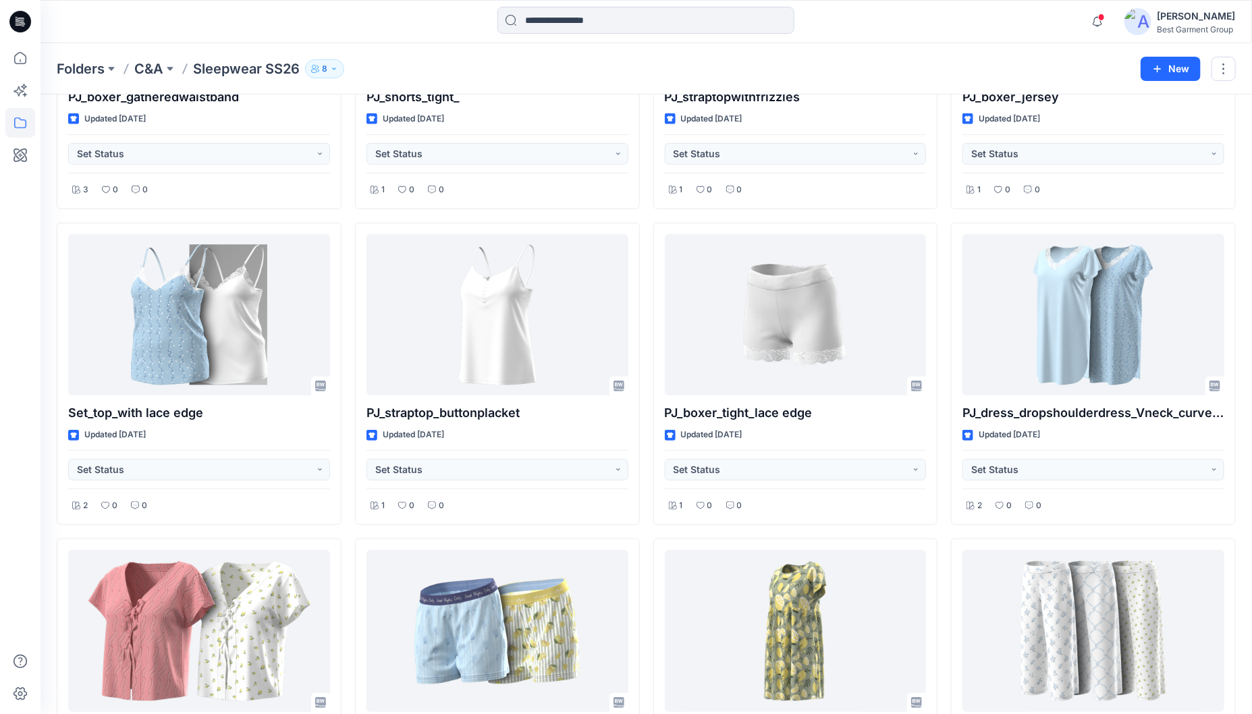
click at [647, 320] on div "PJ_boxer_gatheredwaistband Updated [DATE] Set Status 3 0 0 Set_top_with lace ed…" at bounding box center [646, 374] width 1179 height 935
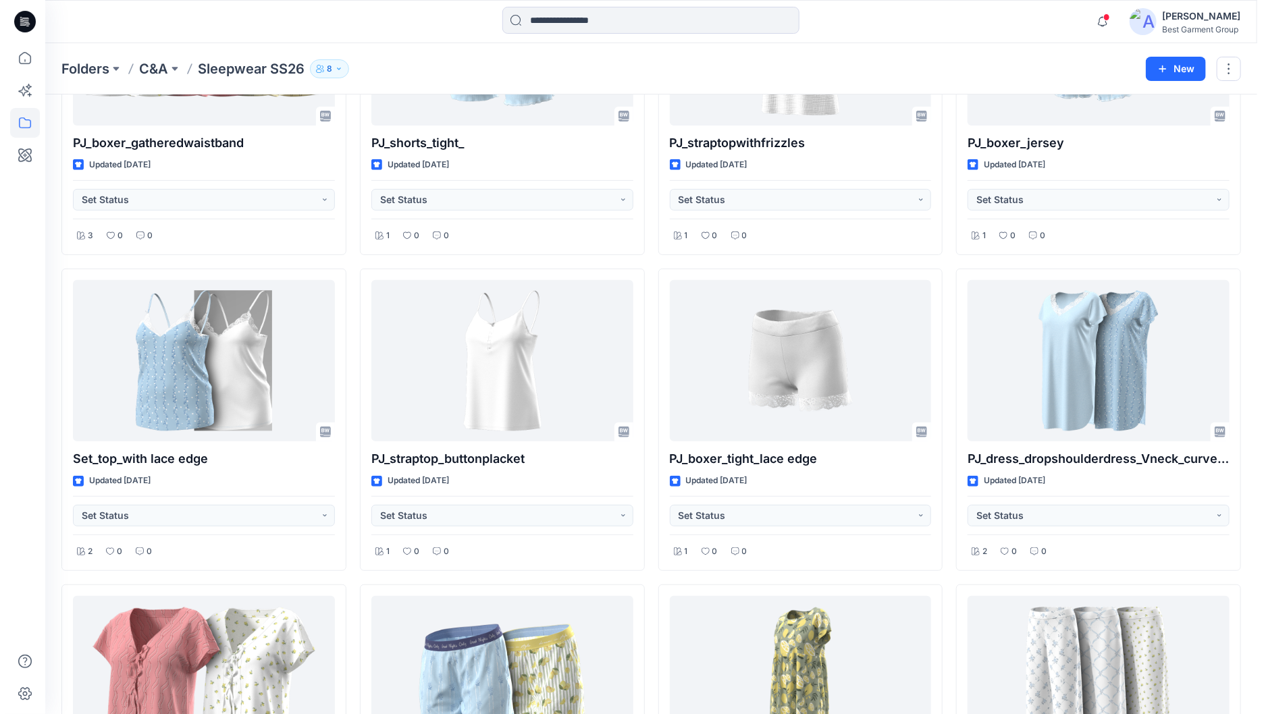
scroll to position [0, 0]
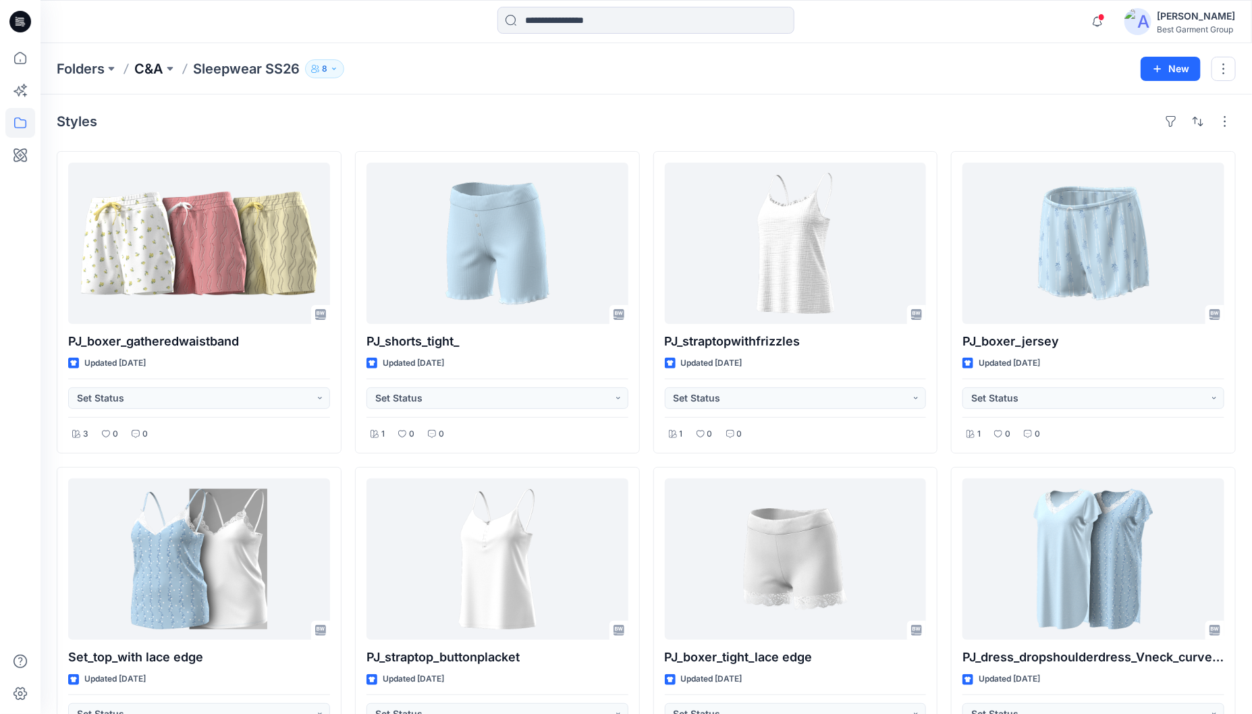
click at [145, 73] on p "C&A" at bounding box center [148, 68] width 29 height 19
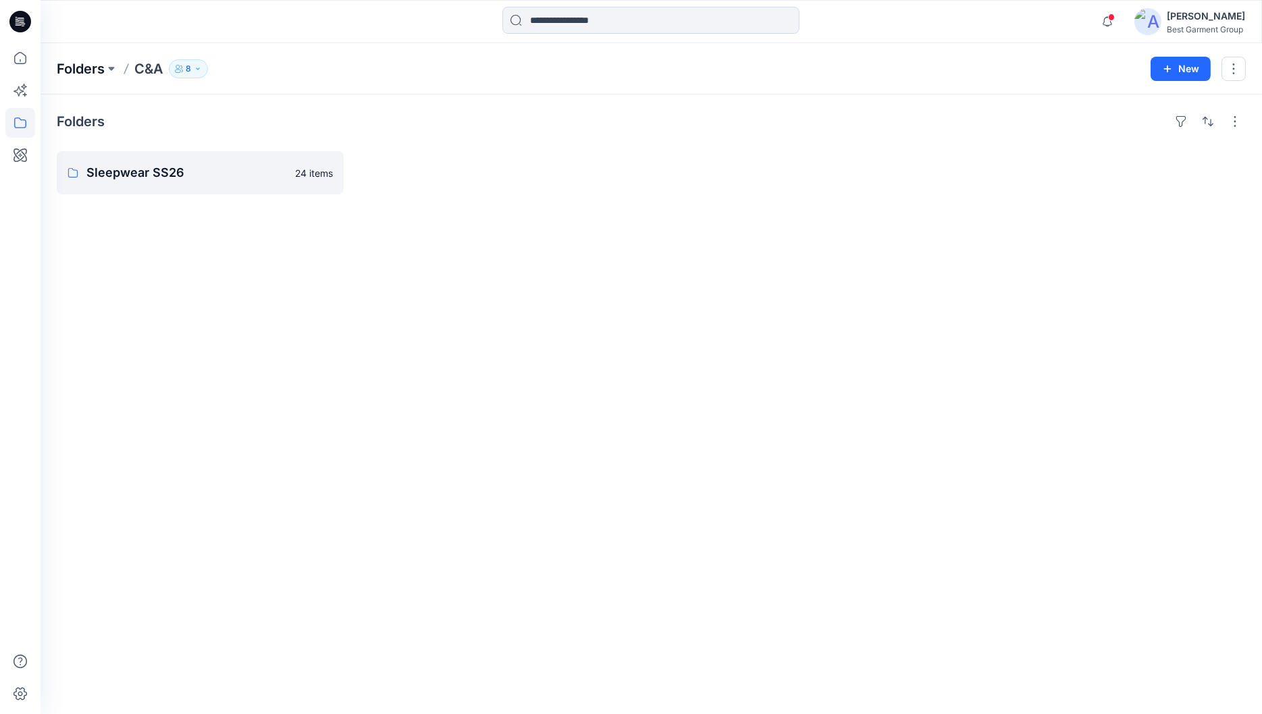
click at [63, 69] on p "Folders" at bounding box center [81, 68] width 48 height 19
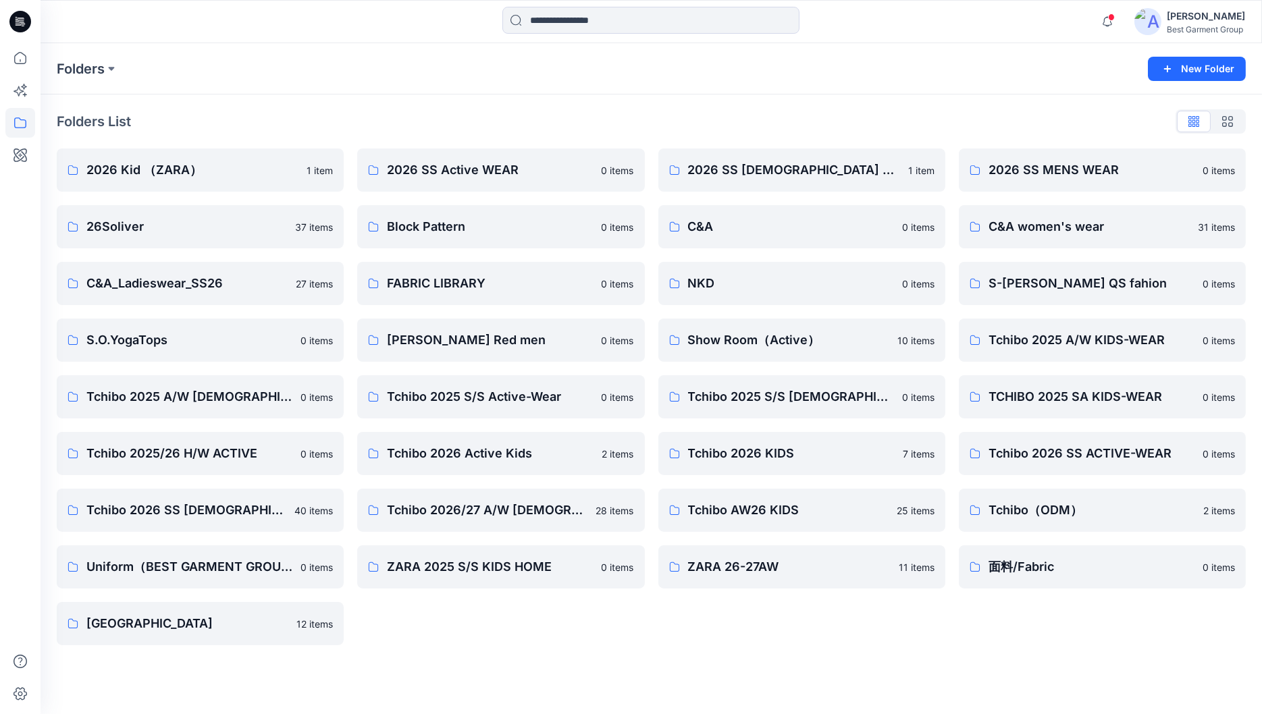
click at [366, 103] on div "Folders List 2026 Kid （ZARA） 1 item 26Soliver 37 items C&A_Ladieswear_SS26 27 i…" at bounding box center [651, 378] width 1221 height 567
click at [1108, 29] on icon "button" at bounding box center [1107, 21] width 26 height 27
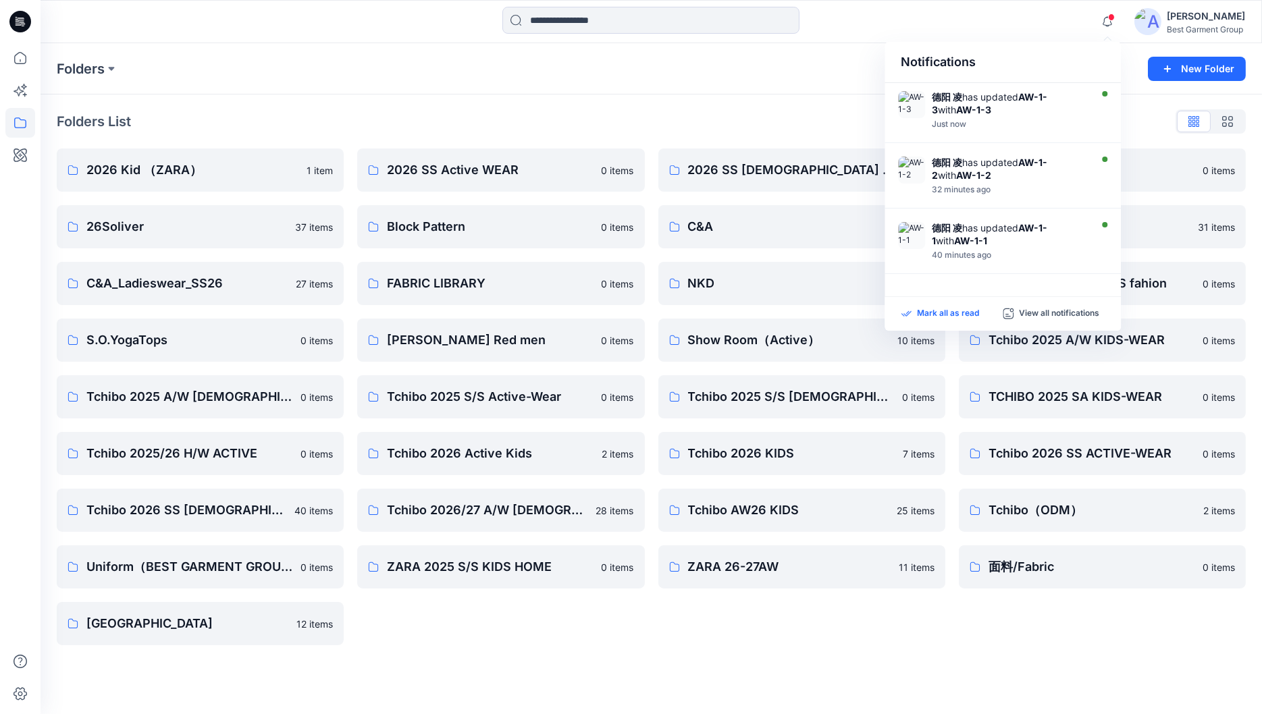
click at [942, 309] on p "Mark all as read" at bounding box center [948, 314] width 62 height 12
click at [1104, 22] on icon "button" at bounding box center [1106, 21] width 9 height 9
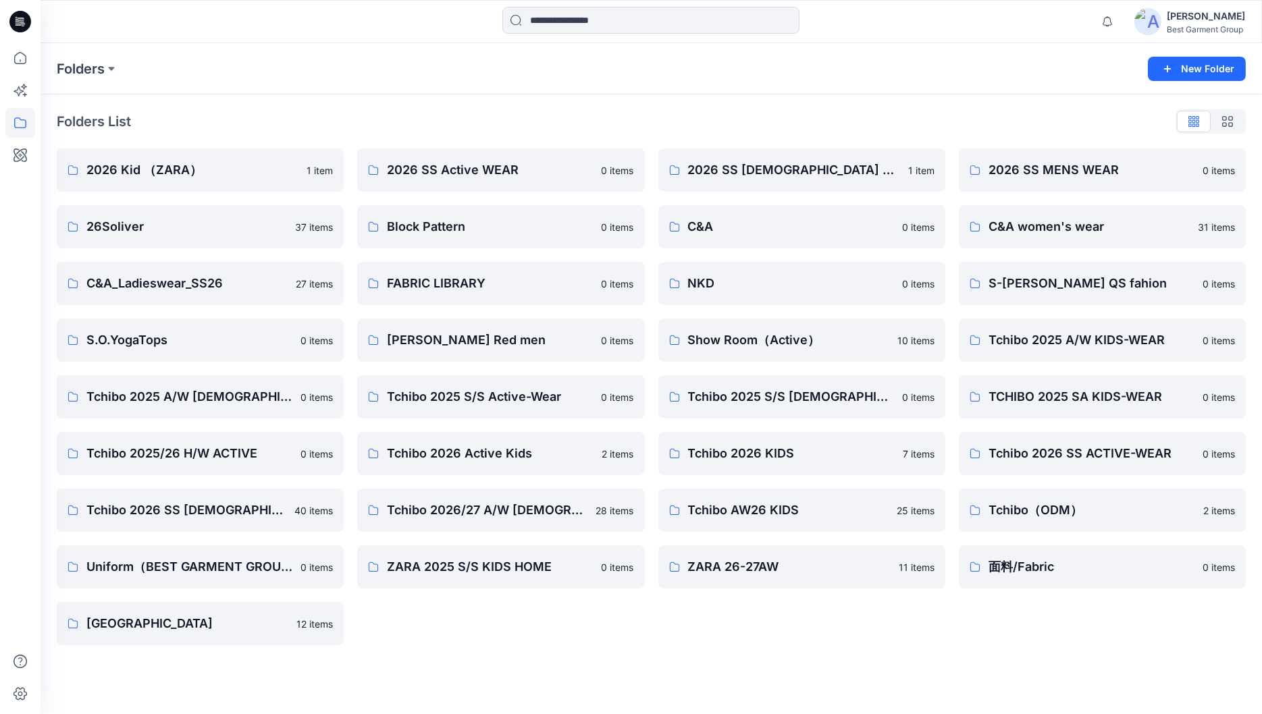
click at [954, 626] on div "2026 Kid （ZARA） 1 item 26Soliver 37 items C&A_Ladieswear_SS26 27 items S.O.Yoga…" at bounding box center [651, 397] width 1189 height 497
click at [953, 591] on div "2026 Kid （ZARA） 1 item 26Soliver 37 items C&A_Ladieswear_SS26 27 items S.O.Yoga…" at bounding box center [651, 397] width 1189 height 497
click at [660, 646] on div "Folders List 2026 Kid （ZARA） 1 item 26Soliver 37 items C&A_Ladieswear_SS26 27 i…" at bounding box center [651, 378] width 1221 height 567
